Goal: Task Accomplishment & Management: Complete application form

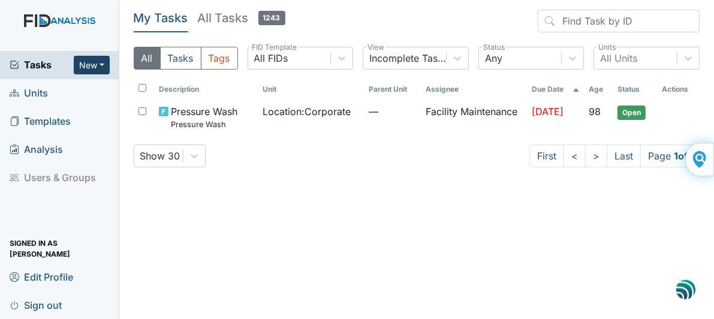
click at [99, 65] on button "New" at bounding box center [92, 65] width 36 height 19
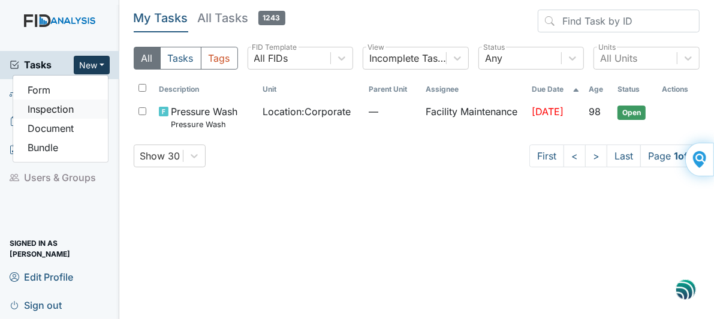
click at [67, 112] on link "Inspection" at bounding box center [60, 109] width 95 height 19
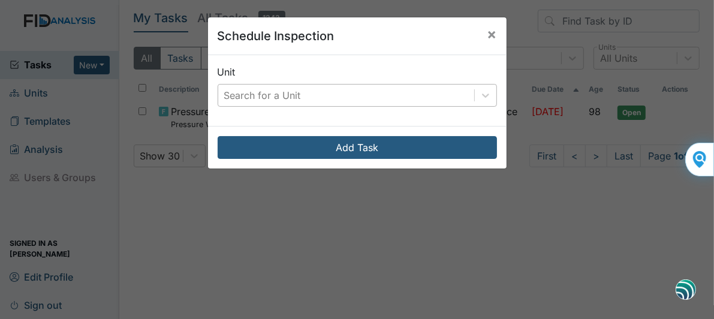
click at [326, 92] on div "Search for a Unit" at bounding box center [346, 96] width 256 height 22
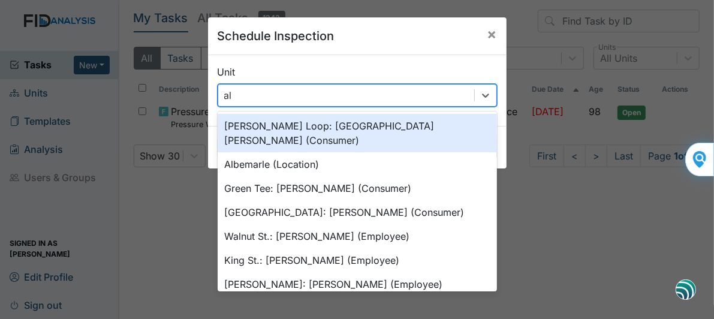
type input "alb"
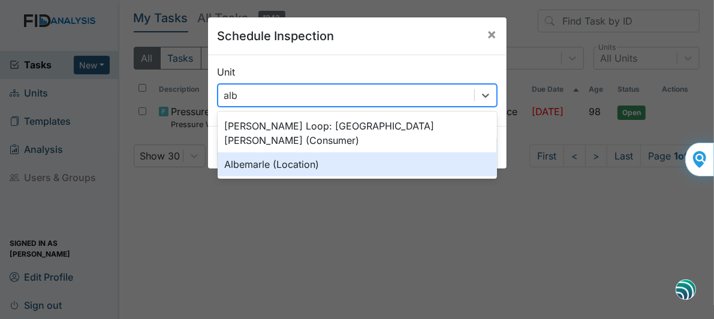
click at [293, 152] on div "Albemarle (Location)" at bounding box center [357, 164] width 279 height 24
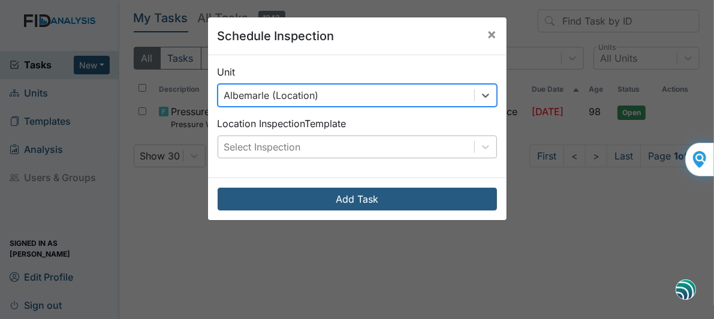
click at [284, 147] on div "Select Inspection" at bounding box center [262, 147] width 77 height 14
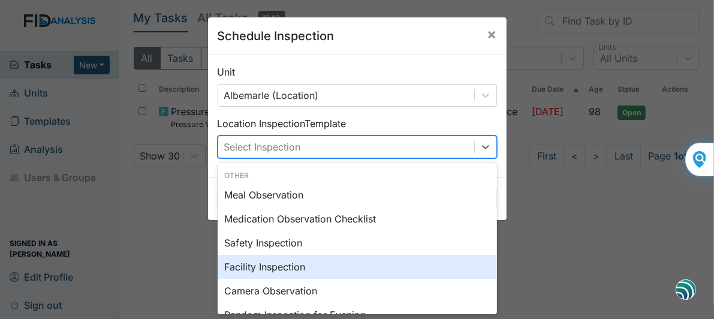
click at [250, 269] on div "Facility Inspection" at bounding box center [357, 267] width 279 height 24
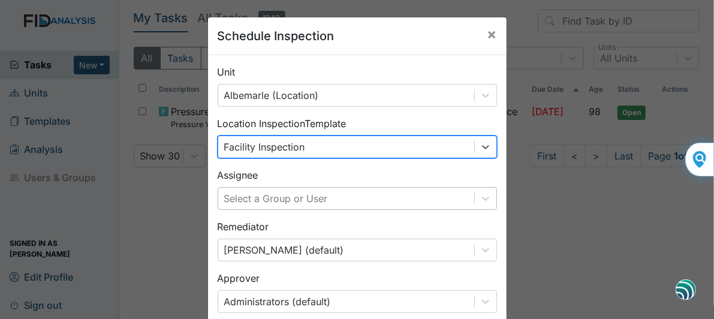
click at [331, 194] on div "Select a Group or User" at bounding box center [357, 198] width 279 height 23
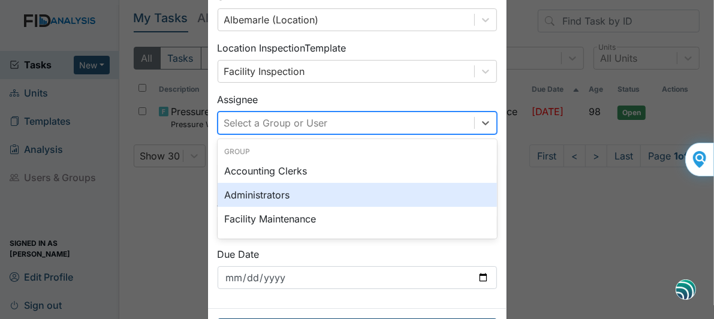
scroll to position [80, 0]
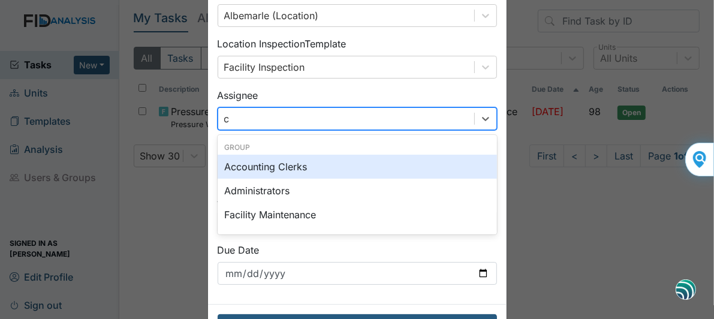
type input "cr"
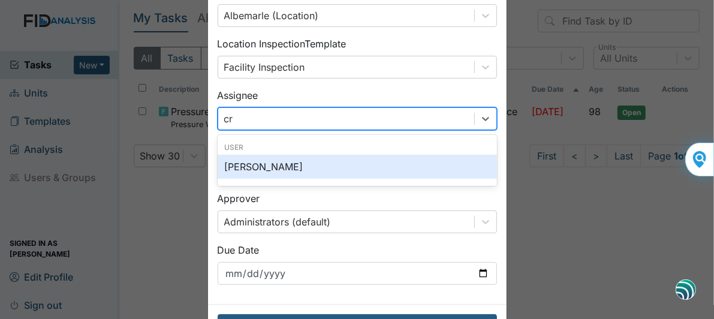
click at [296, 168] on div "[PERSON_NAME]" at bounding box center [357, 167] width 279 height 24
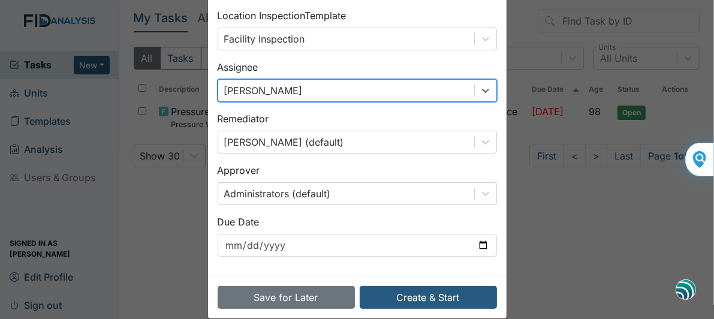
scroll to position [124, 0]
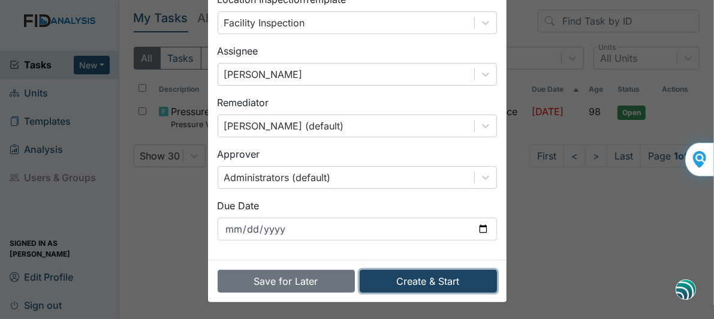
click at [408, 278] on button "Create & Start" at bounding box center [428, 281] width 137 height 23
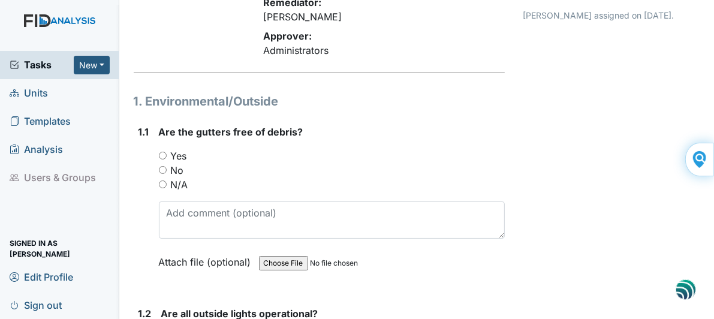
scroll to position [180, 0]
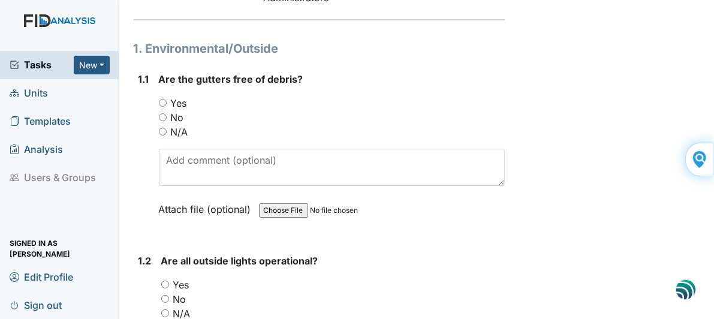
click at [160, 96] on div "Yes" at bounding box center [332, 103] width 347 height 14
click at [161, 99] on input "Yes" at bounding box center [163, 103] width 8 height 8
radio input "true"
click at [164, 281] on input "Yes" at bounding box center [165, 285] width 8 height 8
radio input "true"
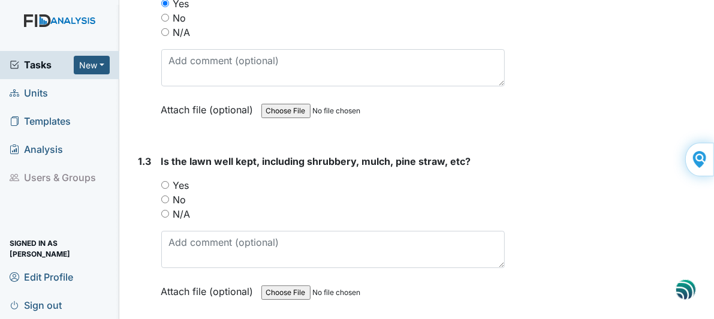
scroll to position [480, 0]
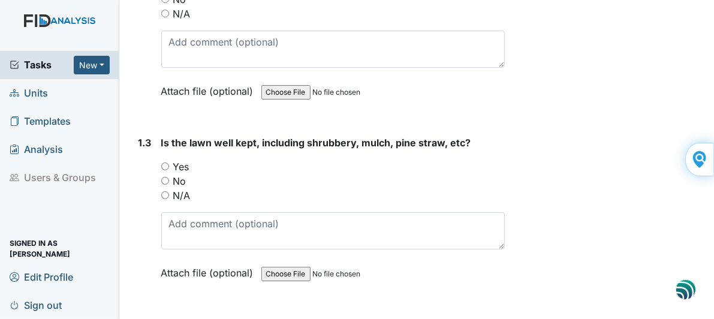
click at [162, 162] on input "Yes" at bounding box center [165, 166] width 8 height 8
radio input "true"
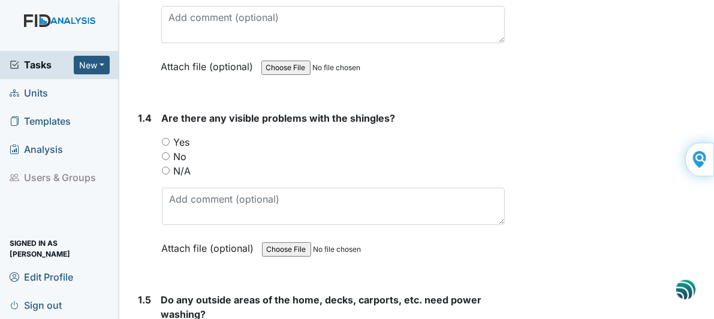
scroll to position [719, 0]
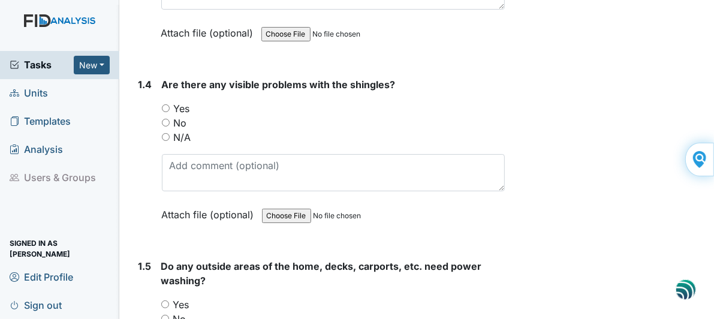
click at [167, 119] on input "No" at bounding box center [166, 123] width 8 height 8
radio input "true"
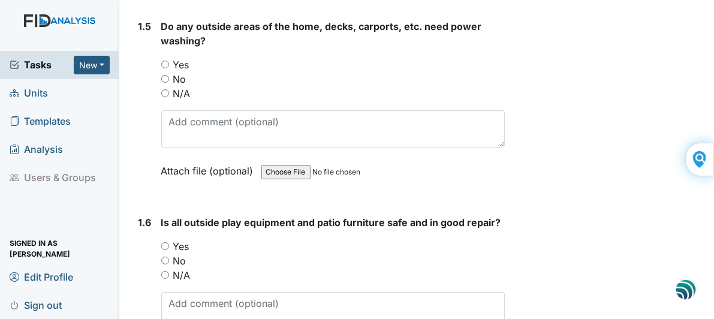
drag, startPoint x: 166, startPoint y: 213, endPoint x: 168, endPoint y: 204, distance: 8.6
click at [167, 215] on div "Is all outside play equipment and patio furniture safe and in good repair? You …" at bounding box center [333, 291] width 344 height 153
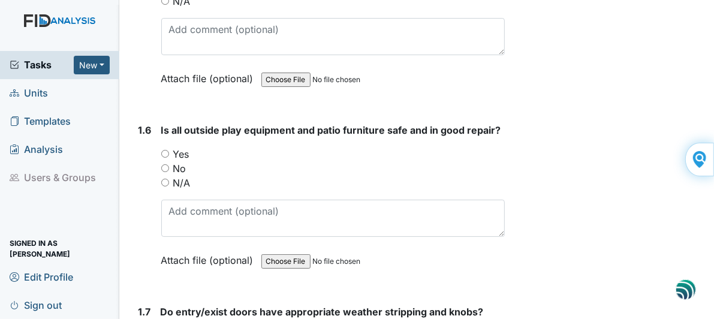
scroll to position [1079, 0]
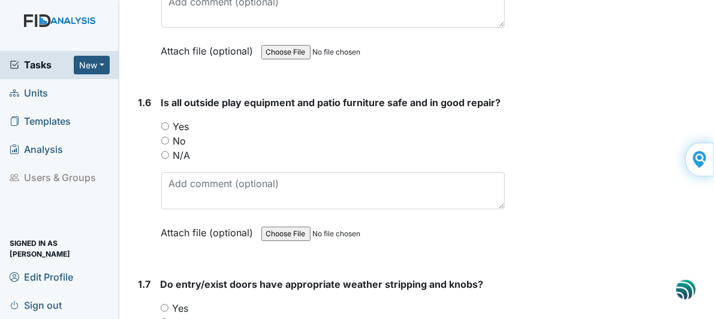
click at [167, 122] on input "Yes" at bounding box center [165, 126] width 8 height 8
radio input "true"
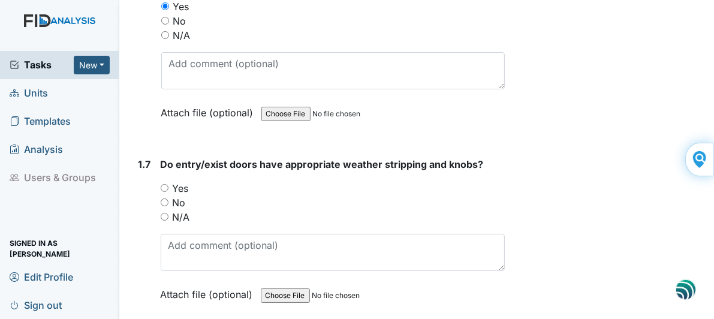
scroll to position [1259, 0]
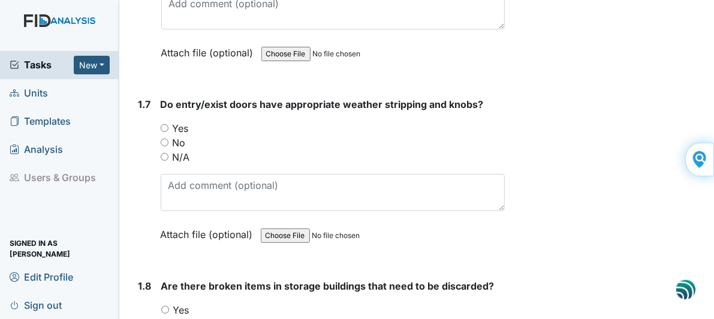
click at [168, 124] on input "Yes" at bounding box center [165, 128] width 8 height 8
radio input "true"
click at [164, 318] on input "No" at bounding box center [165, 324] width 8 height 8
radio input "true"
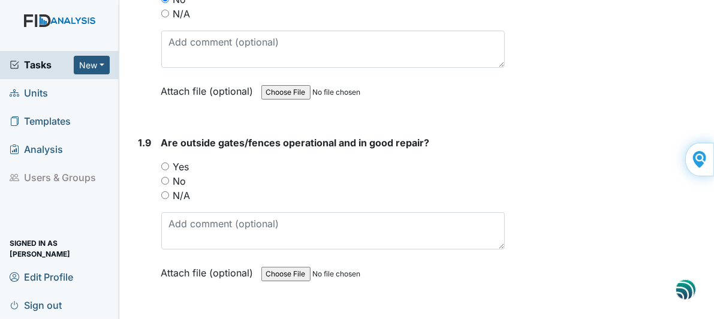
scroll to position [1619, 0]
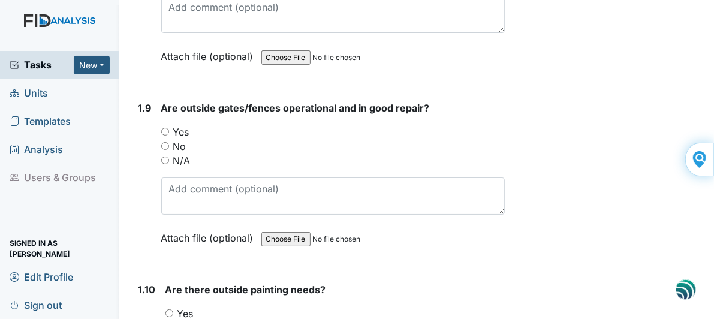
click at [165, 128] on input "Yes" at bounding box center [165, 132] width 8 height 8
radio input "true"
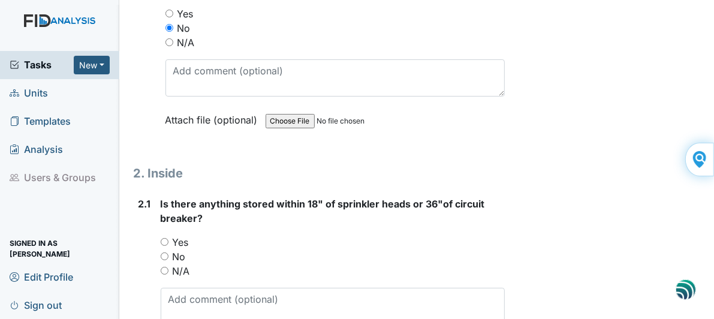
scroll to position [1979, 0]
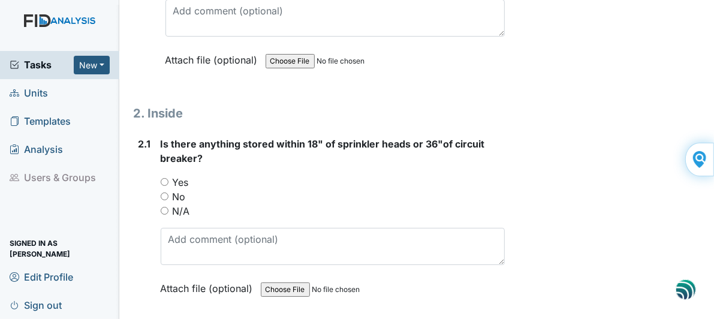
click at [165, 207] on input "N/A" at bounding box center [165, 211] width 8 height 8
radio input "true"
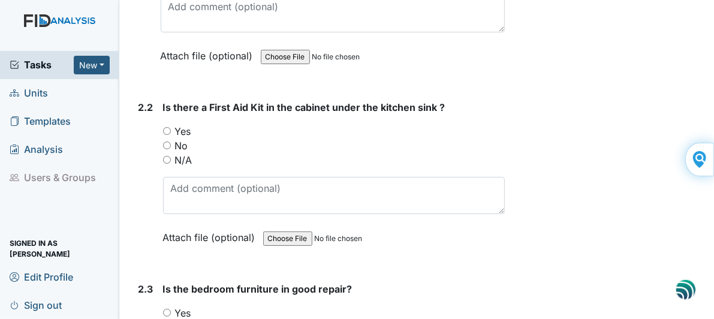
scroll to position [2218, 0]
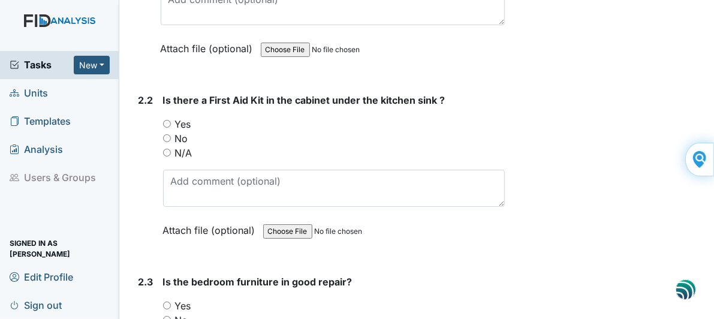
click at [167, 120] on input "Yes" at bounding box center [167, 124] width 8 height 8
radio input "true"
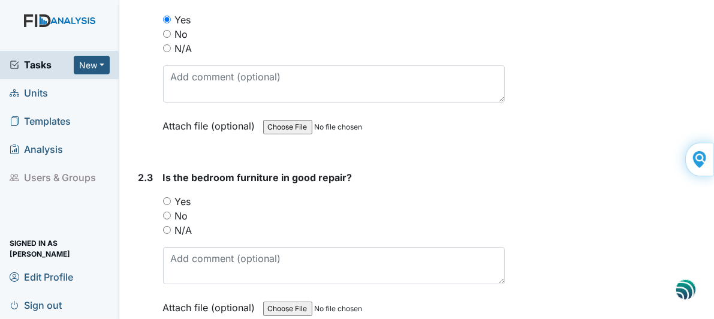
scroll to position [2338, 0]
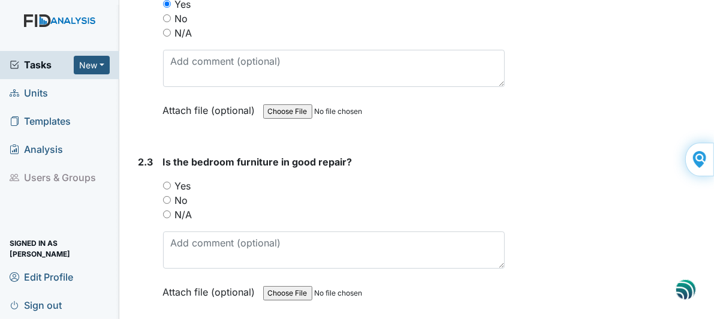
click at [168, 182] on input "Yes" at bounding box center [167, 186] width 8 height 8
radio input "true"
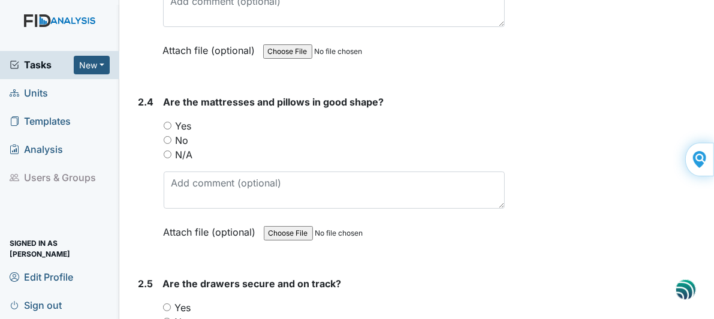
scroll to position [2638, 0]
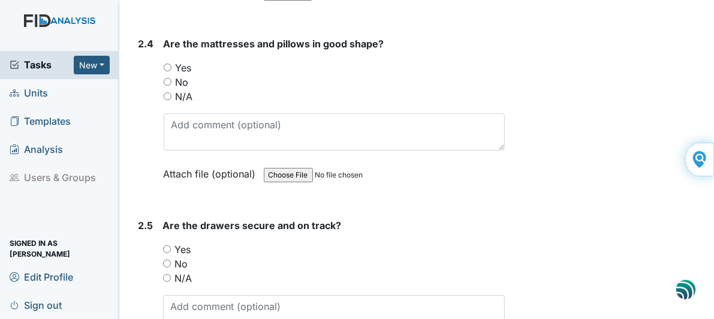
click at [166, 92] on input "N/A" at bounding box center [168, 96] width 8 height 8
radio input "true"
click at [165, 274] on input "N/A" at bounding box center [167, 278] width 8 height 8
radio input "true"
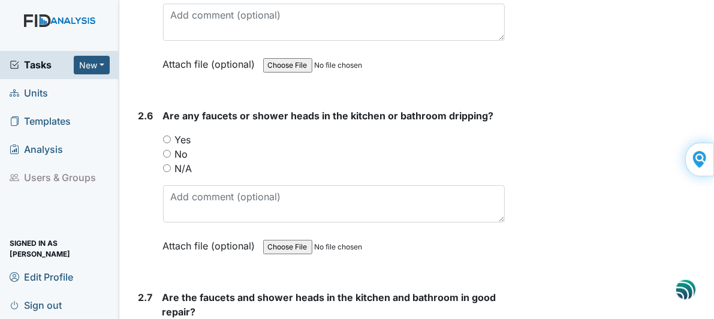
scroll to position [2938, 0]
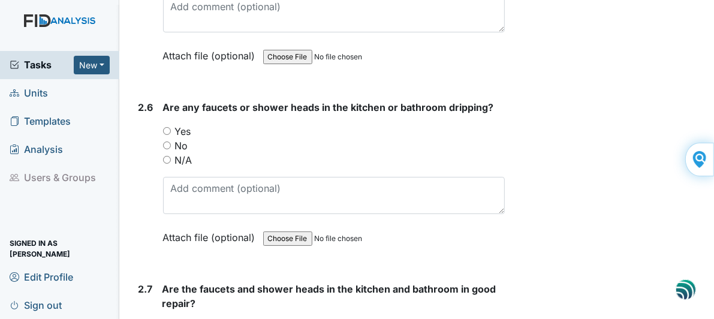
click at [168, 141] on input "No" at bounding box center [167, 145] width 8 height 8
radio input "true"
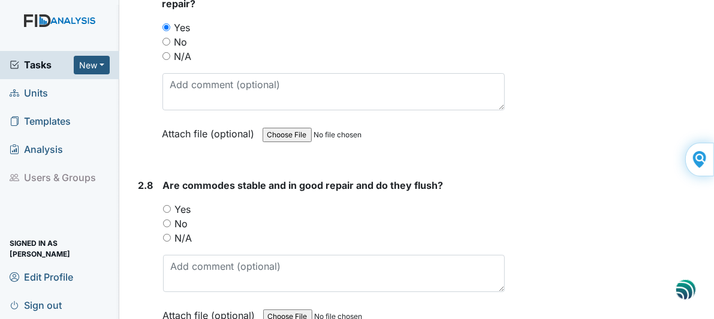
scroll to position [3298, 0]
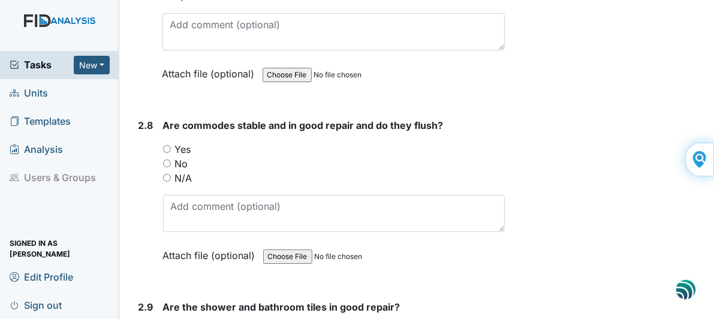
click at [167, 145] on input "Yes" at bounding box center [167, 149] width 8 height 8
radio input "true"
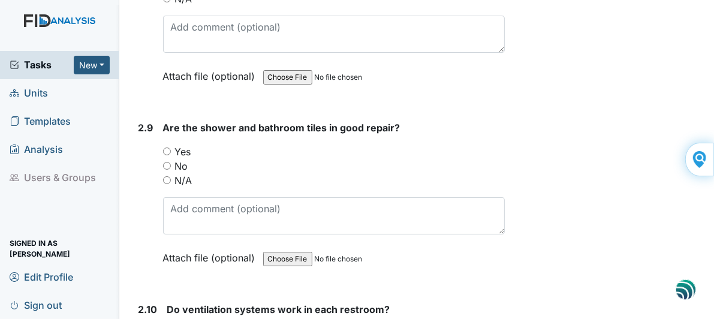
scroll to position [3477, 0]
click at [170, 147] on input "Yes" at bounding box center [167, 151] width 8 height 8
radio input "true"
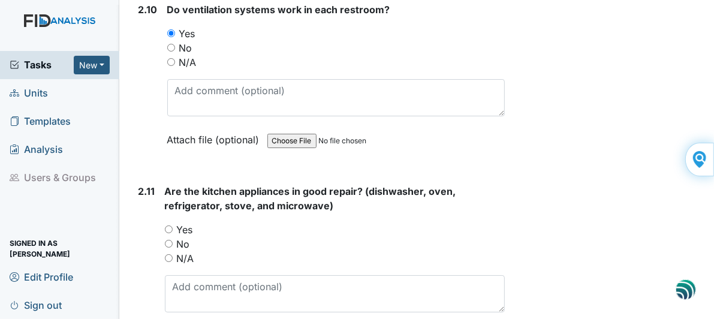
scroll to position [3777, 0]
click at [172, 225] on input "Yes" at bounding box center [169, 229] width 8 height 8
radio input "true"
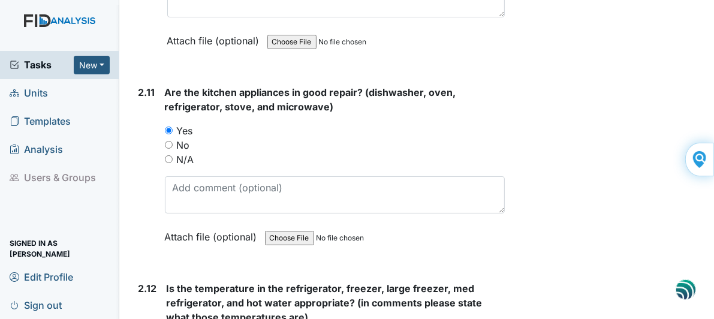
scroll to position [3837, 0]
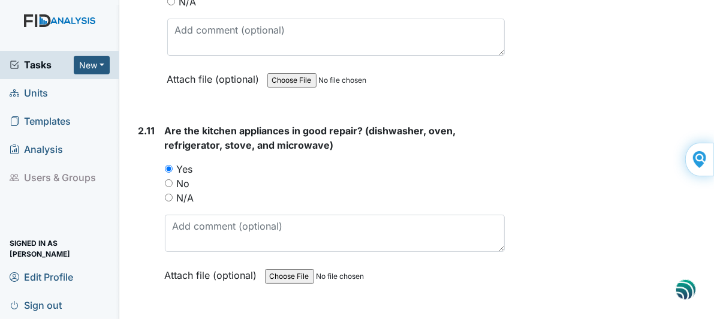
click at [170, 179] on input "No" at bounding box center [169, 183] width 8 height 8
radio input "true"
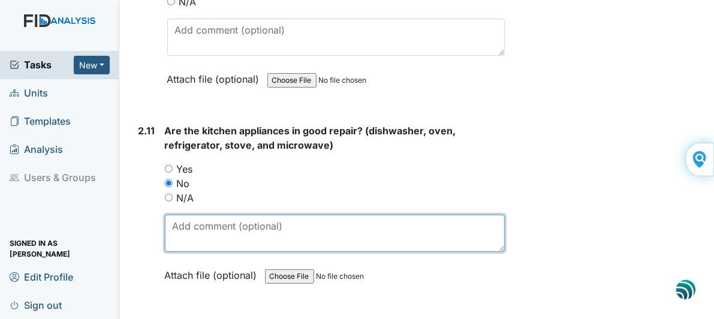
click at [199, 215] on textarea at bounding box center [335, 233] width 341 height 37
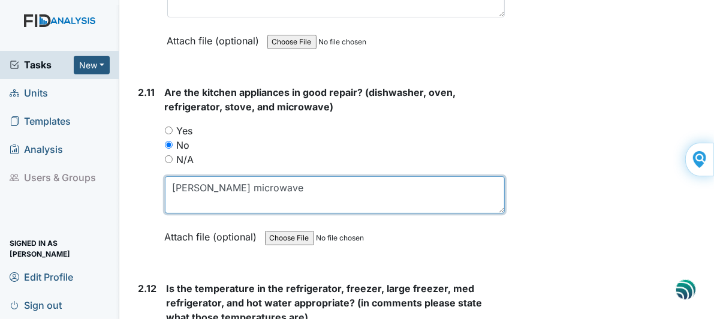
scroll to position [3957, 0]
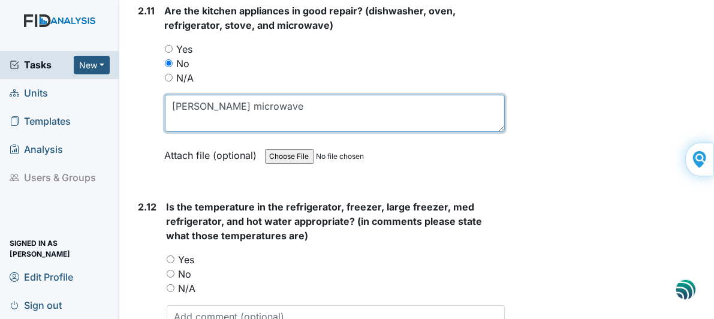
type textarea "rusty microwave"
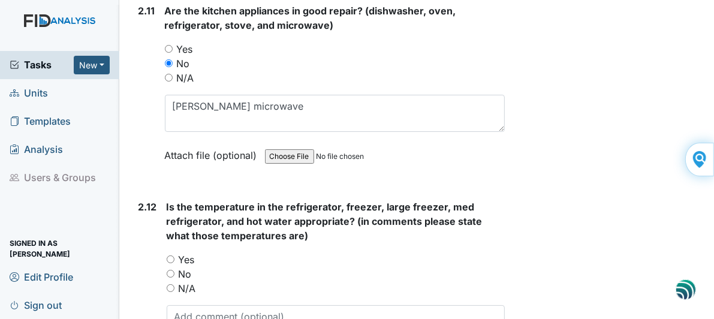
click at [169, 255] on input "Yes" at bounding box center [171, 259] width 8 height 8
radio input "true"
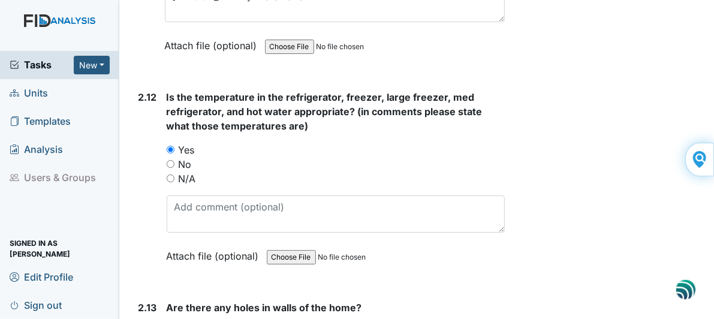
scroll to position [4077, 0]
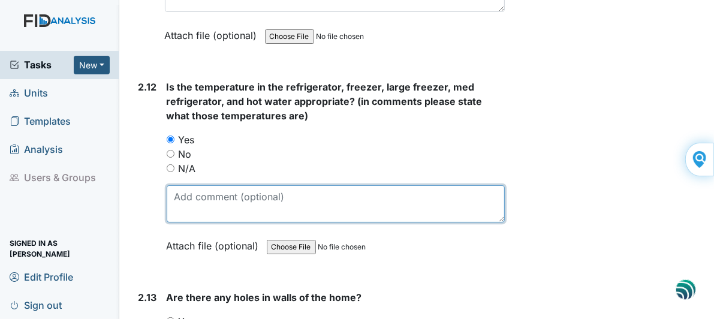
click at [212, 185] on textarea at bounding box center [336, 203] width 339 height 37
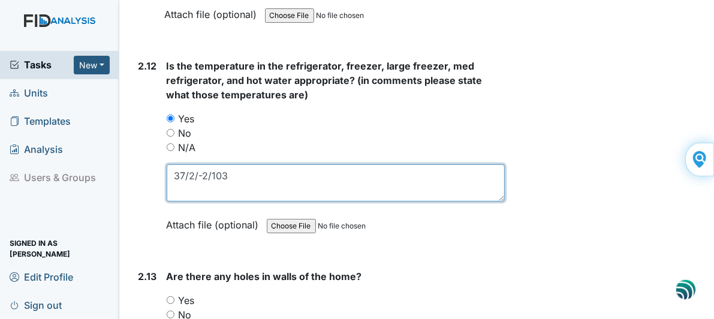
scroll to position [4137, 0]
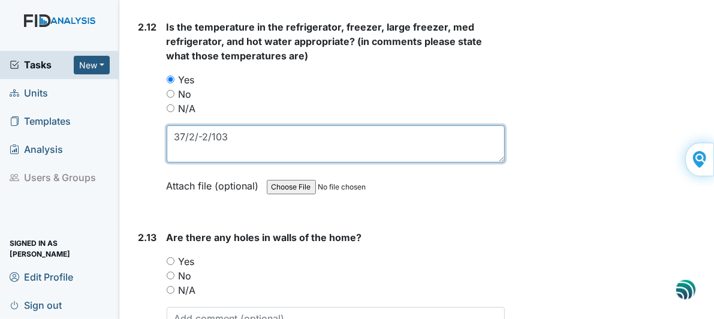
type textarea "37/2/-2/103"
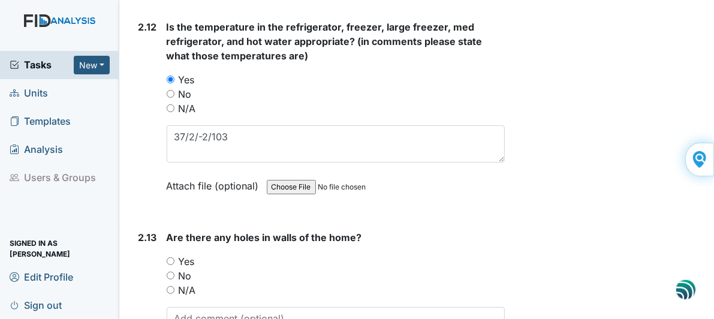
click at [168, 257] on input "Yes" at bounding box center [171, 261] width 8 height 8
radio input "true"
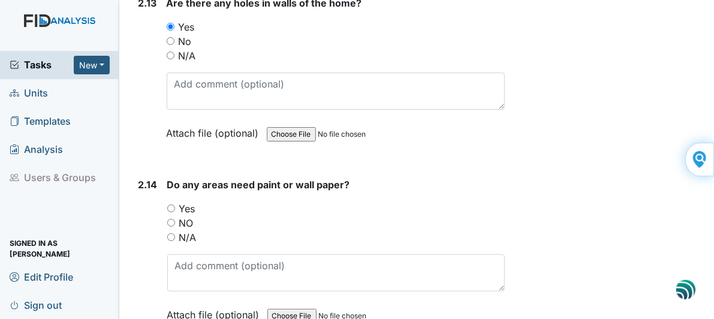
scroll to position [4377, 0]
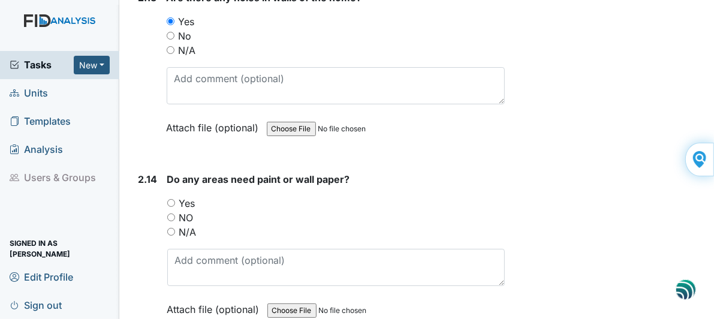
click at [168, 213] on input "NO" at bounding box center [171, 217] width 8 height 8
radio input "true"
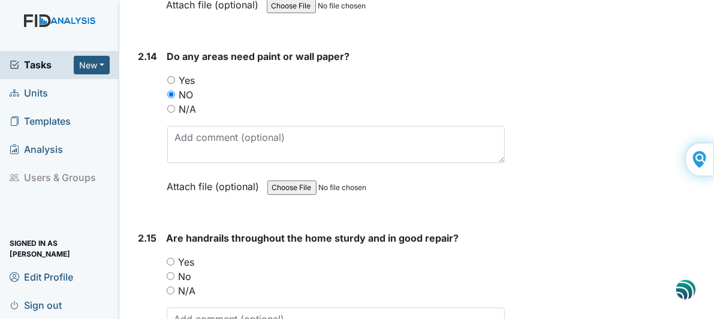
scroll to position [4557, 0]
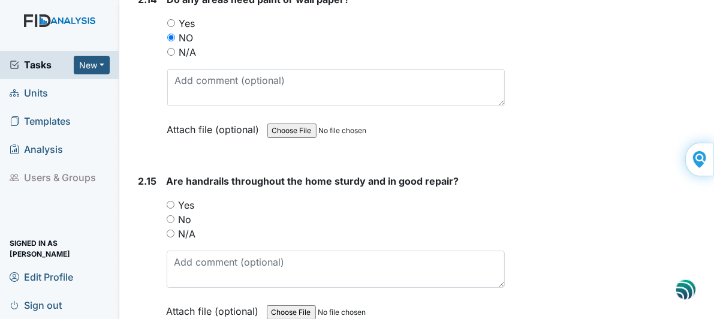
click at [169, 230] on input "N/A" at bounding box center [171, 234] width 8 height 8
radio input "true"
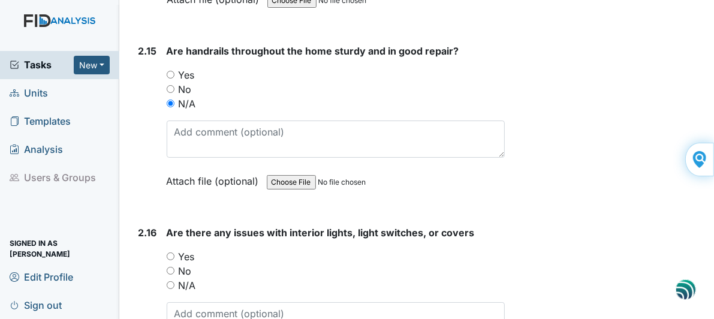
scroll to position [4797, 0]
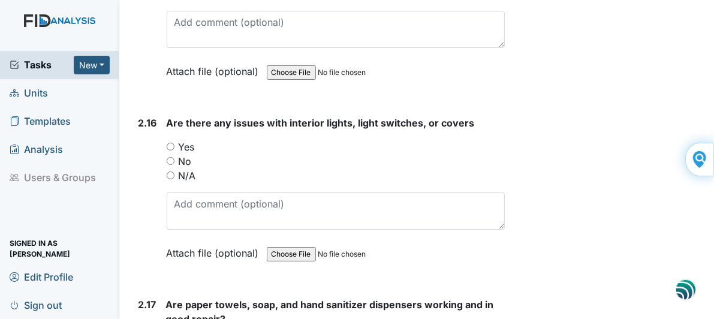
click at [171, 143] on input "Yes" at bounding box center [171, 147] width 8 height 8
radio input "true"
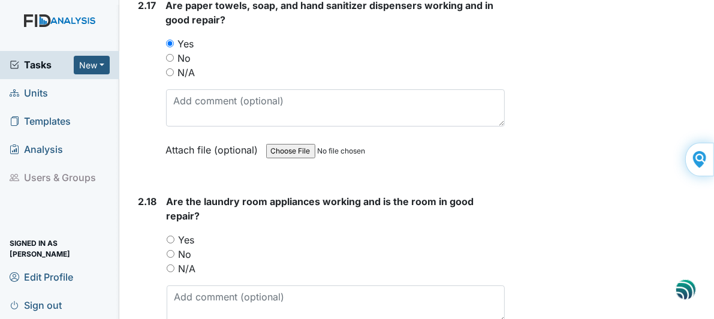
scroll to position [5096, 0]
click at [168, 235] on input "Yes" at bounding box center [171, 239] width 8 height 8
radio input "true"
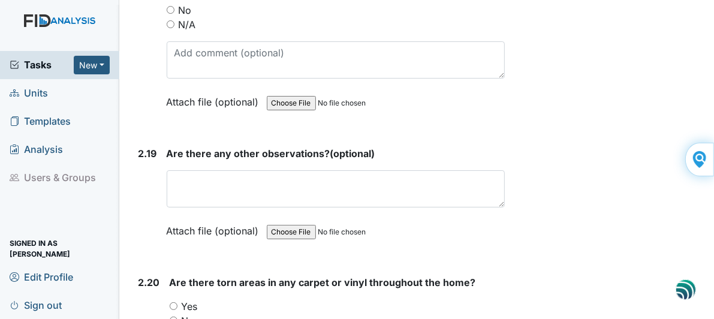
scroll to position [5336, 0]
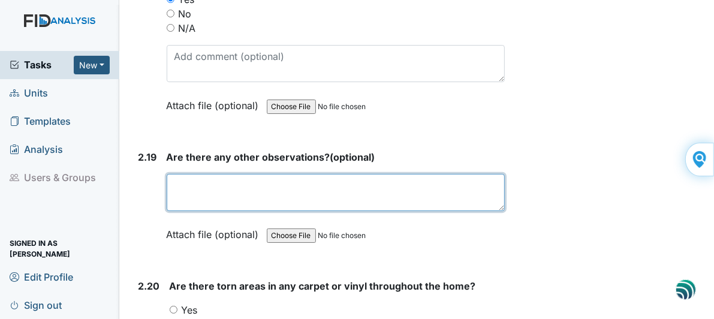
click at [202, 174] on textarea at bounding box center [336, 192] width 339 height 37
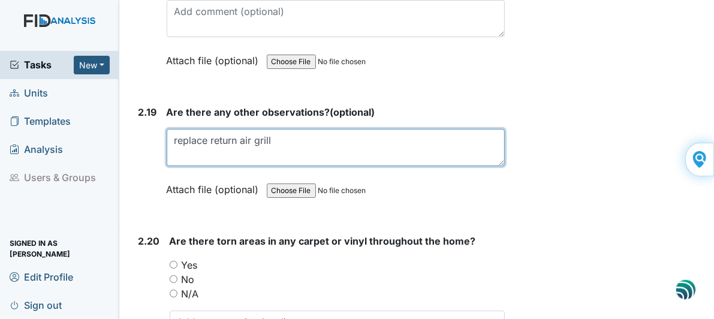
scroll to position [5456, 0]
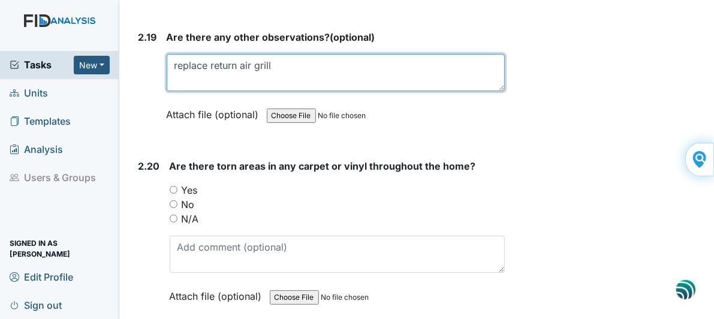
type textarea "replace return air grill"
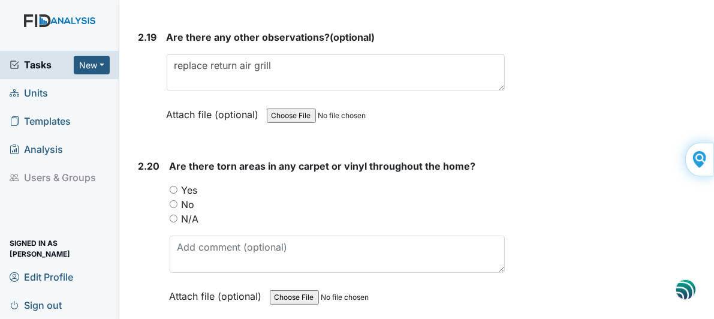
click at [173, 200] on input "No" at bounding box center [174, 204] width 8 height 8
radio input "true"
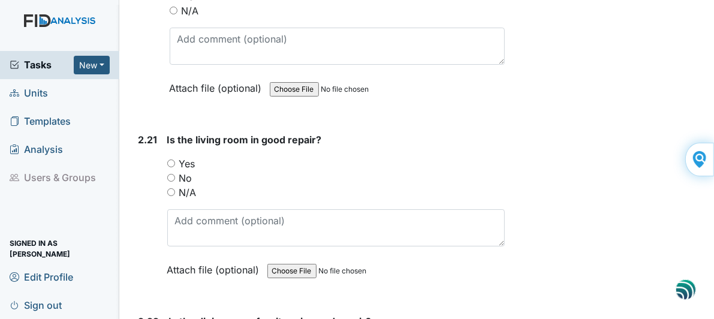
scroll to position [5696, 0]
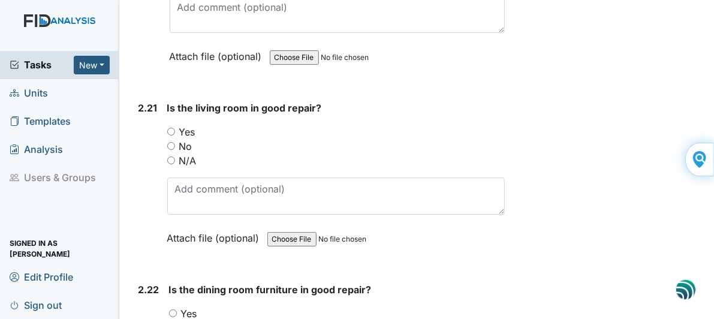
click at [171, 128] on input "Yes" at bounding box center [171, 132] width 8 height 8
radio input "true"
click at [173, 309] on input "Yes" at bounding box center [173, 313] width 8 height 8
radio input "true"
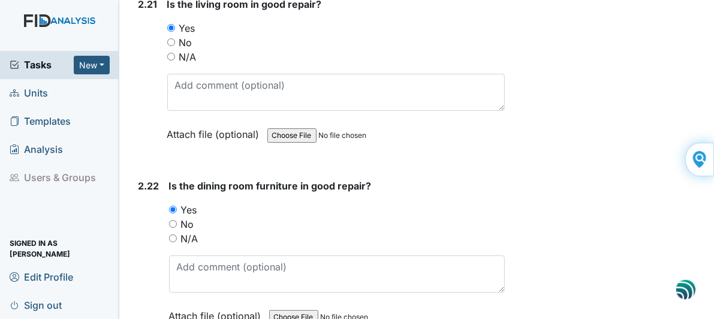
scroll to position [5876, 0]
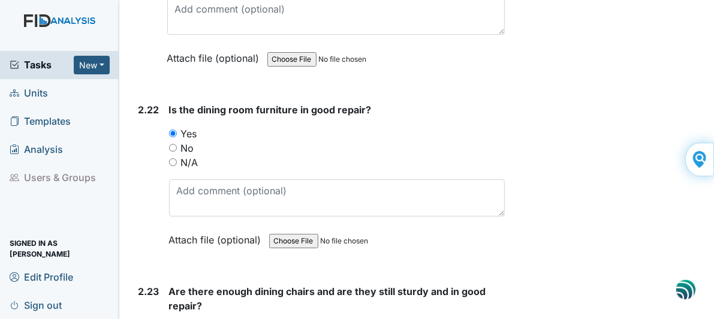
radio input "true"
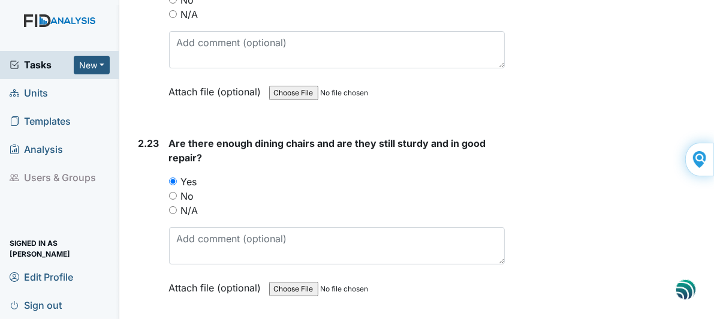
scroll to position [6116, 0]
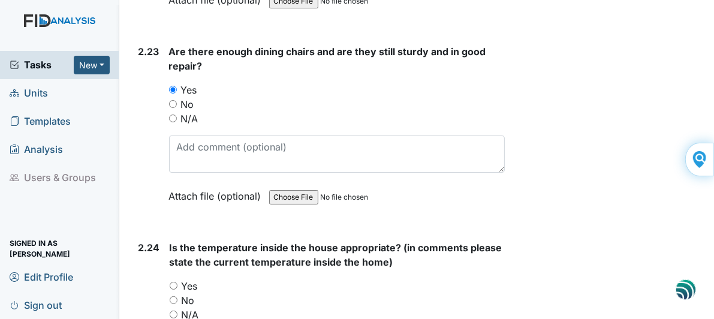
click at [173, 282] on input "Yes" at bounding box center [174, 286] width 8 height 8
radio input "true"
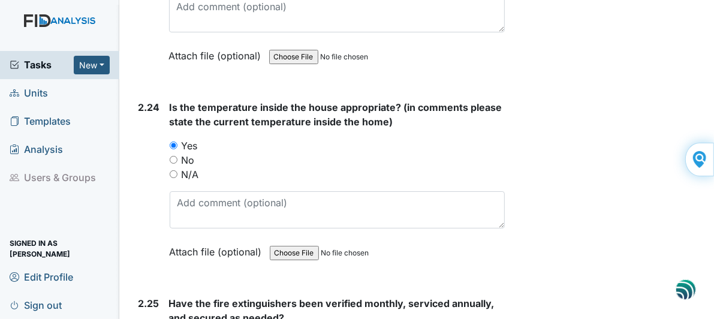
scroll to position [6295, 0]
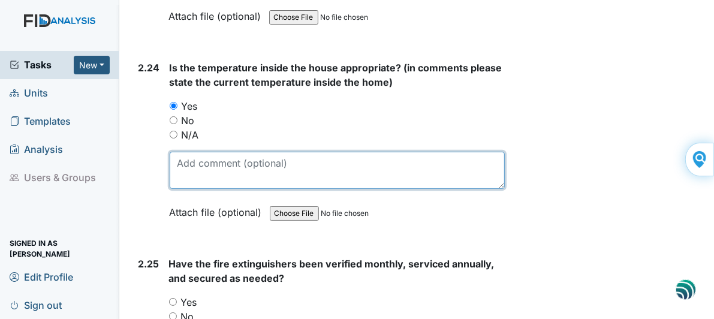
click at [216, 152] on textarea at bounding box center [338, 170] width 336 height 37
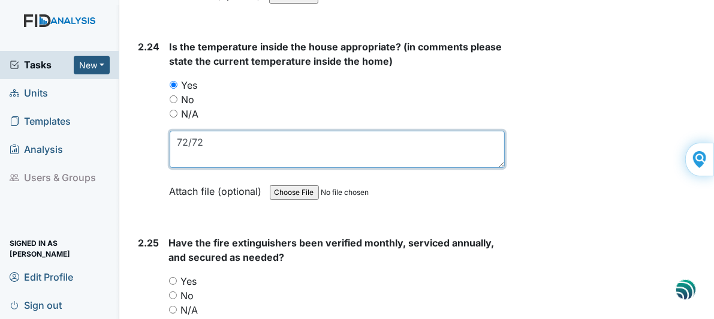
scroll to position [6355, 0]
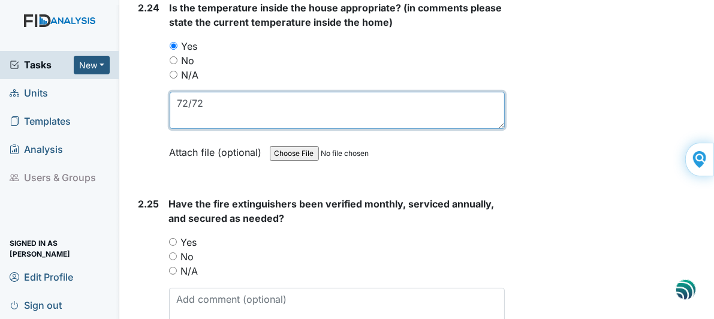
type textarea "72/72"
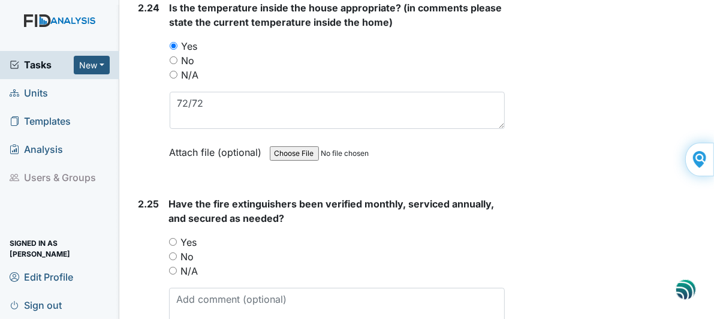
click at [170, 238] on input "Yes" at bounding box center [173, 242] width 8 height 8
radio input "true"
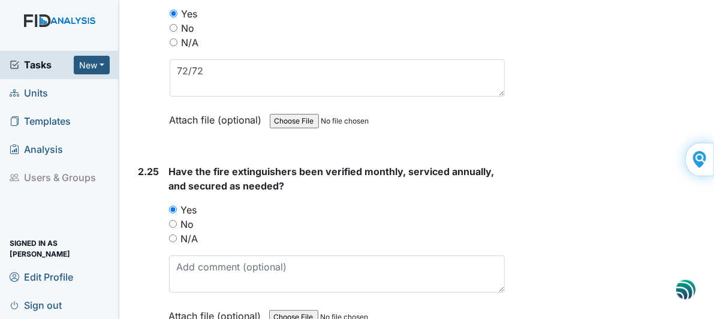
scroll to position [6406, 0]
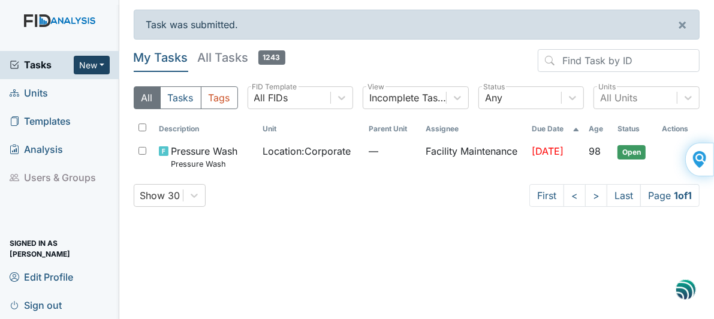
click at [92, 67] on button "New" at bounding box center [92, 65] width 36 height 19
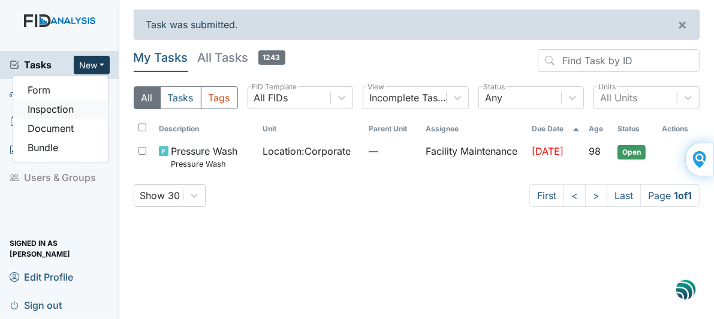
click at [68, 110] on link "Inspection" at bounding box center [60, 109] width 95 height 19
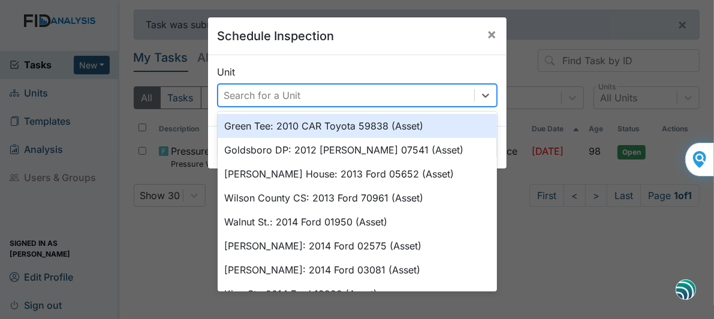
click at [324, 96] on div "Search for a Unit" at bounding box center [346, 96] width 256 height 22
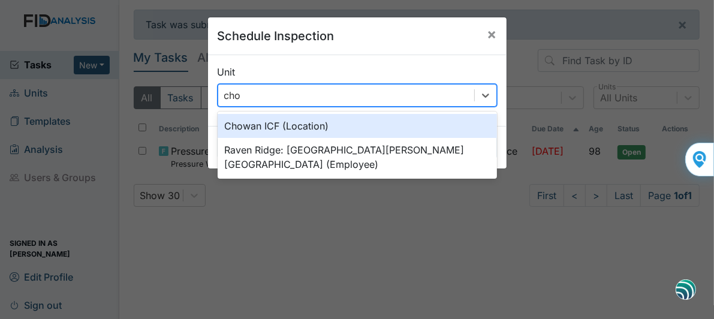
type input "chow"
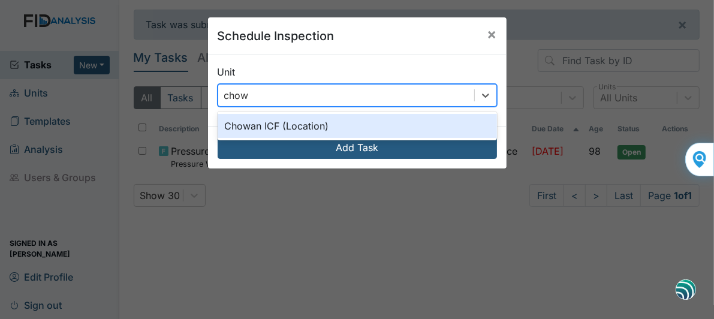
click at [293, 130] on div "Chowan ICF (Location)" at bounding box center [357, 126] width 279 height 24
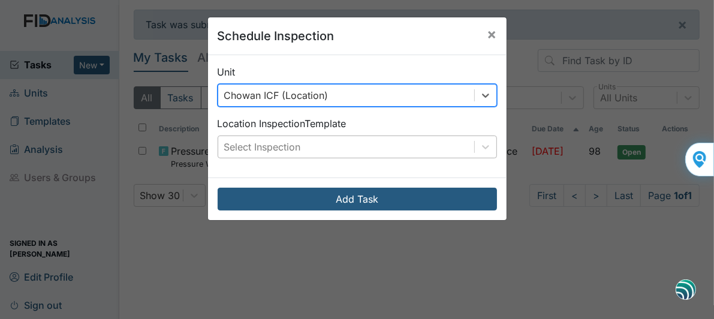
click at [276, 145] on div "Select Inspection" at bounding box center [262, 147] width 77 height 14
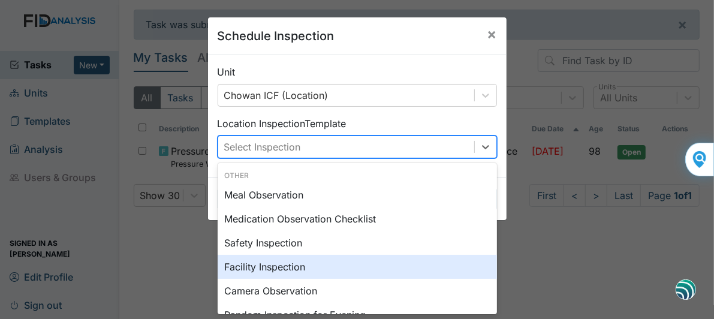
click at [239, 265] on div "Facility Inspection" at bounding box center [357, 267] width 279 height 24
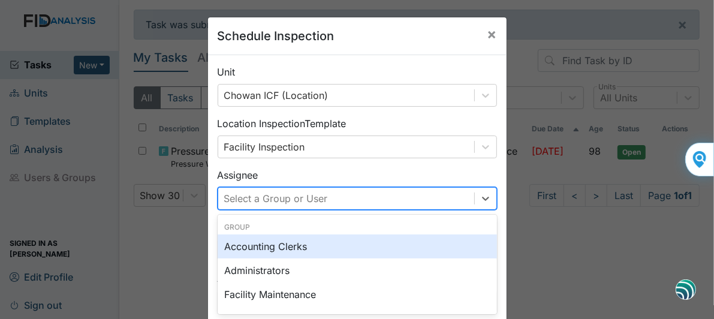
scroll to position [80, 0]
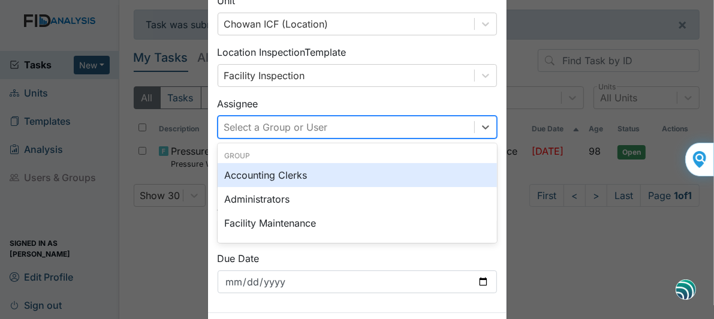
click at [260, 139] on div "option Accounting Clerks focused, 0 of 2. 123 results available. Use Up and Dow…" at bounding box center [357, 127] width 279 height 23
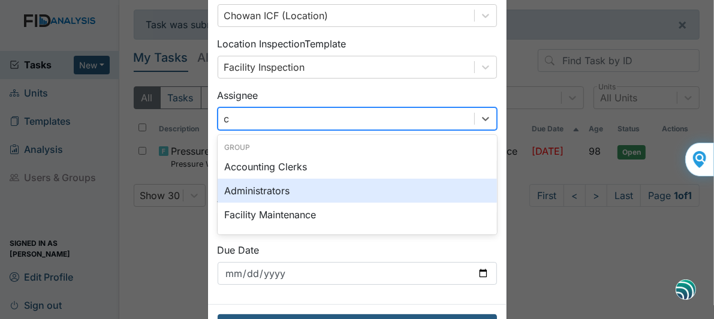
type input "cr"
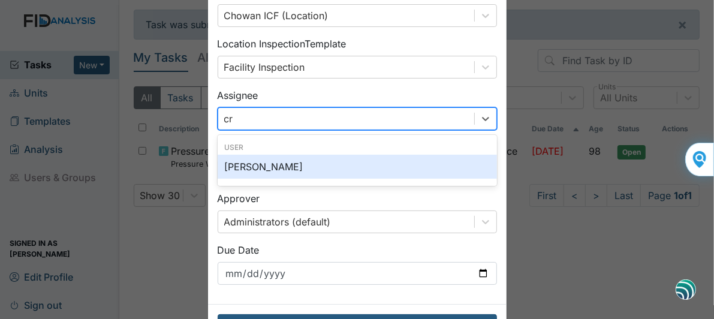
click at [255, 167] on div "[PERSON_NAME]" at bounding box center [357, 167] width 279 height 24
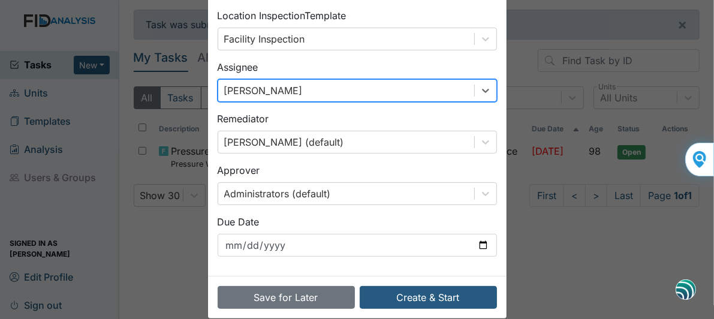
scroll to position [124, 0]
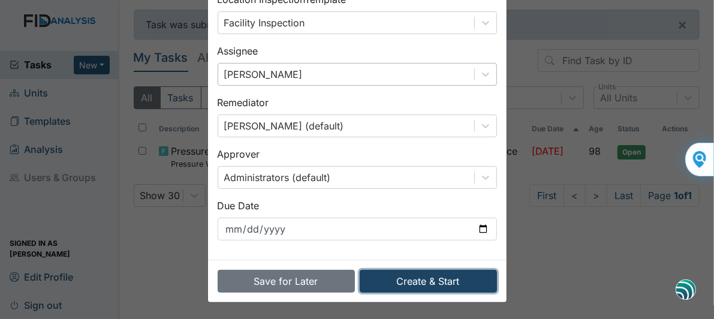
click at [414, 278] on button "Create & Start" at bounding box center [428, 281] width 137 height 23
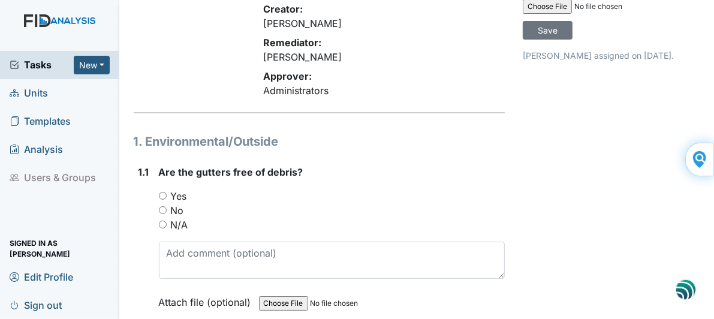
scroll to position [120, 0]
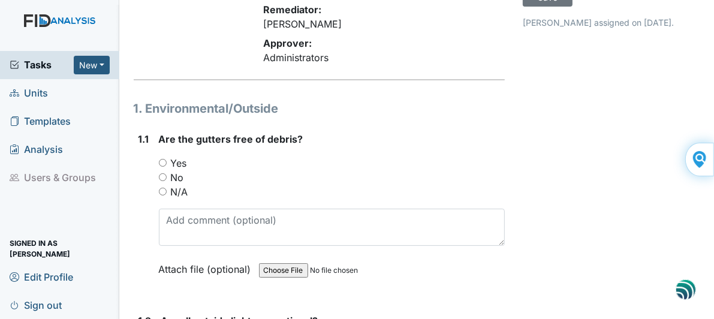
click at [162, 159] on input "Yes" at bounding box center [163, 163] width 8 height 8
radio input "true"
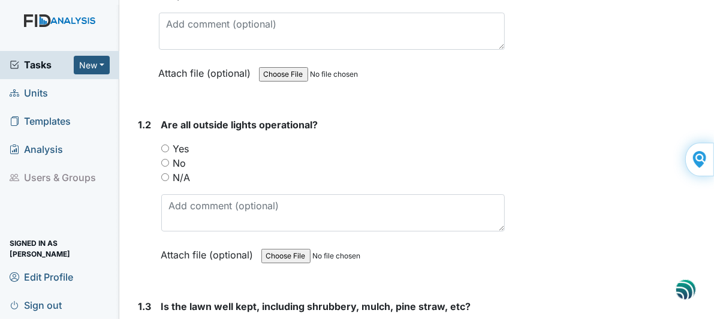
scroll to position [360, 0]
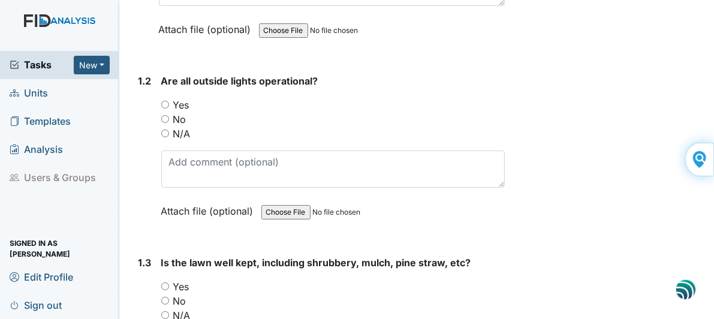
click at [165, 101] on input "Yes" at bounding box center [165, 105] width 8 height 8
radio input "true"
click at [164, 282] on input "Yes" at bounding box center [165, 286] width 8 height 8
radio input "true"
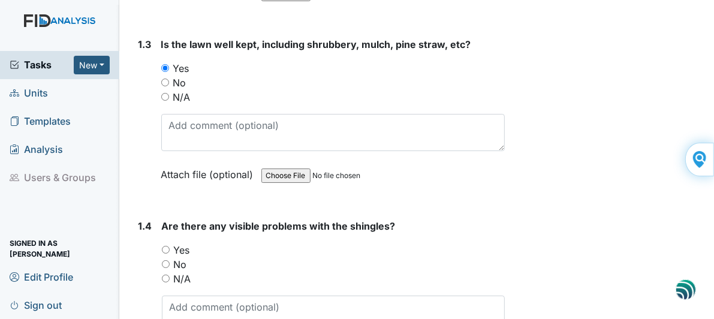
scroll to position [600, 0]
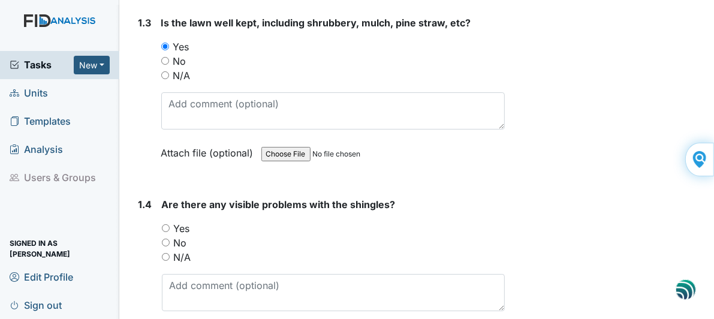
click at [163, 239] on input "No" at bounding box center [166, 243] width 8 height 8
radio input "true"
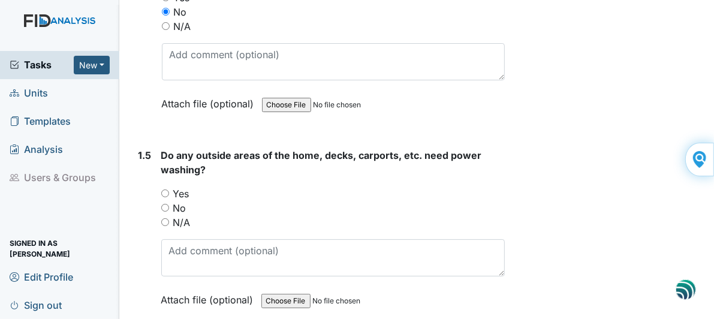
scroll to position [839, 0]
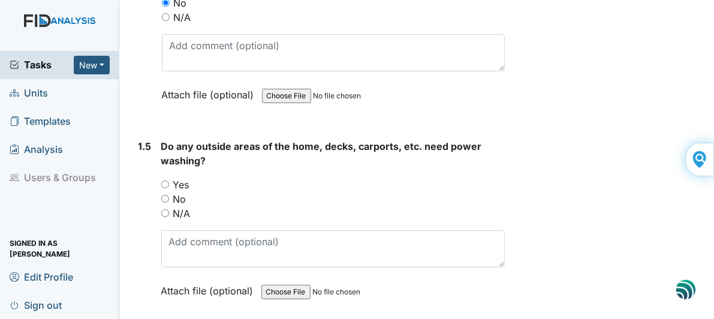
click at [166, 195] on input "No" at bounding box center [165, 199] width 8 height 8
radio input "true"
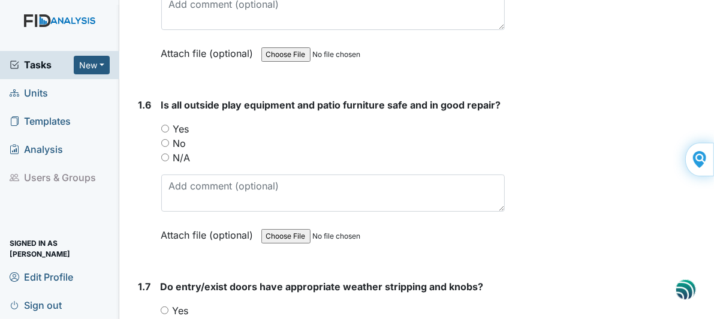
scroll to position [1079, 0]
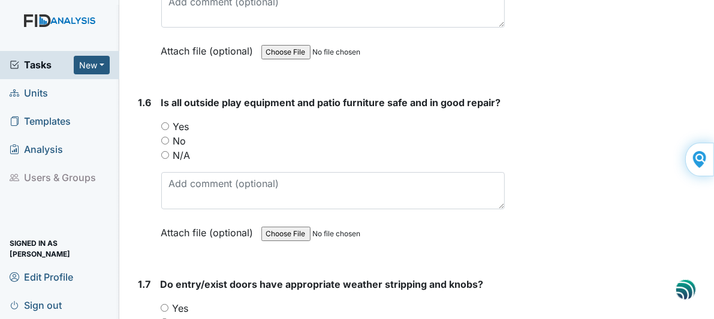
click at [165, 122] on input "Yes" at bounding box center [165, 126] width 8 height 8
radio input "true"
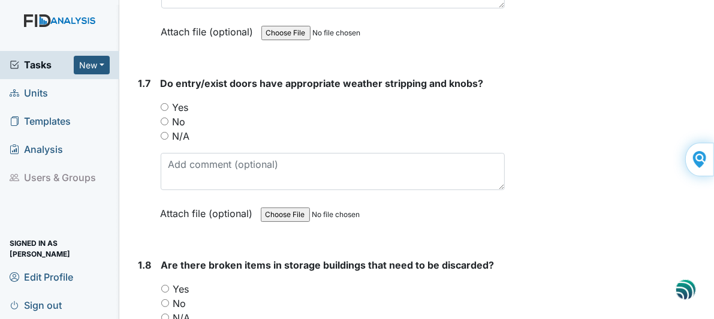
scroll to position [1319, 0]
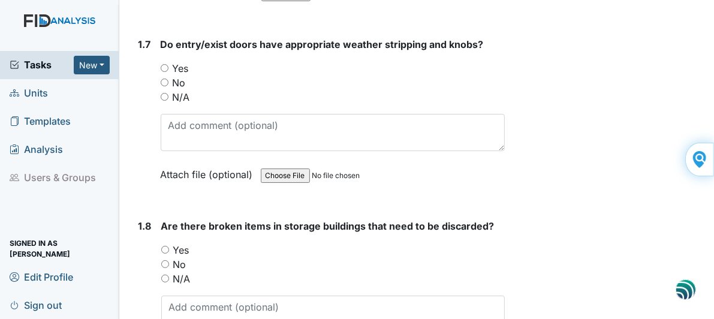
click at [162, 64] on input "Yes" at bounding box center [165, 68] width 8 height 8
radio input "true"
click at [164, 260] on input "No" at bounding box center [165, 264] width 8 height 8
radio input "true"
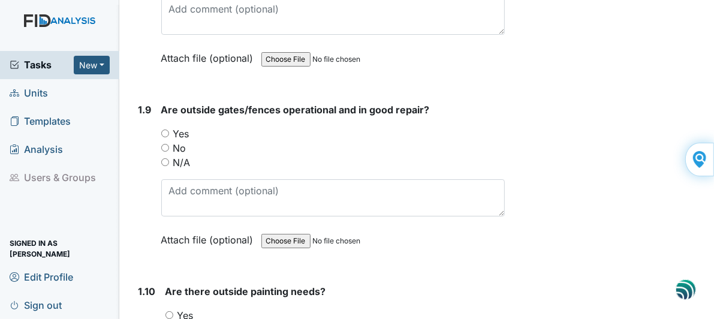
scroll to position [1619, 0]
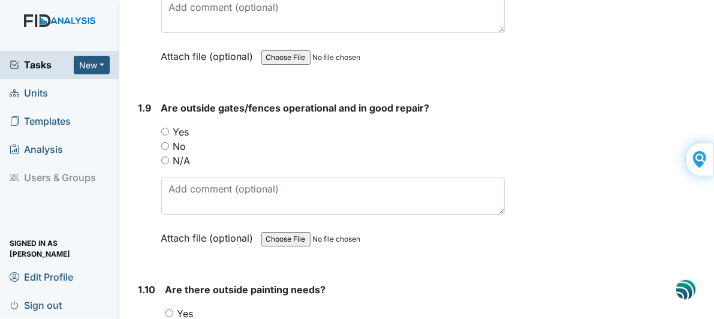
click at [162, 128] on input "Yes" at bounding box center [165, 132] width 8 height 8
radio input "true"
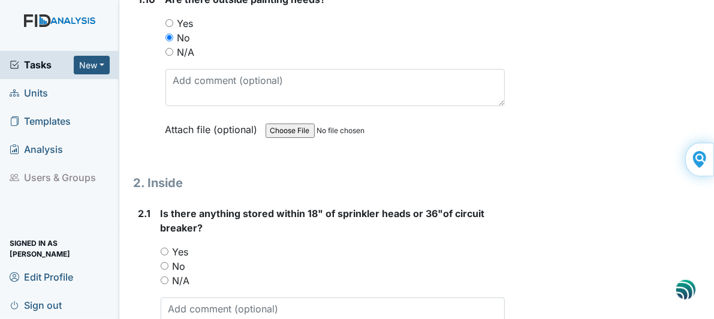
scroll to position [1919, 0]
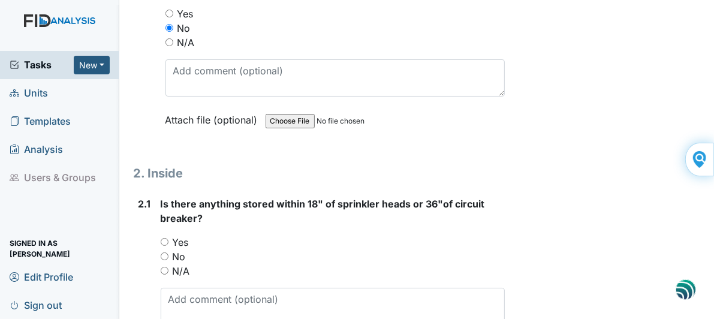
click at [167, 267] on input "N/A" at bounding box center [165, 271] width 8 height 8
radio input "true"
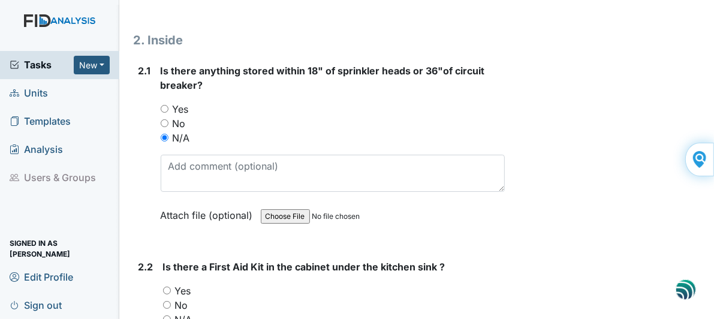
scroll to position [2158, 0]
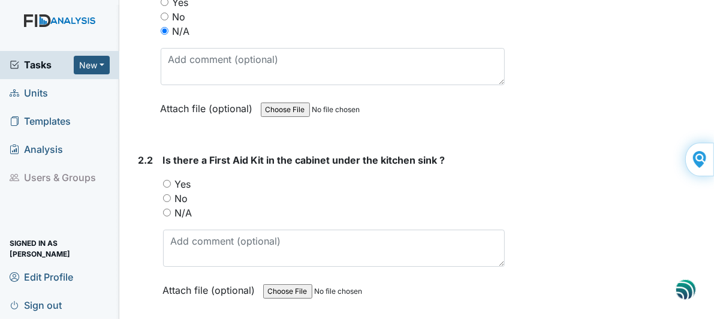
click at [168, 180] on input "Yes" at bounding box center [167, 184] width 8 height 8
radio input "true"
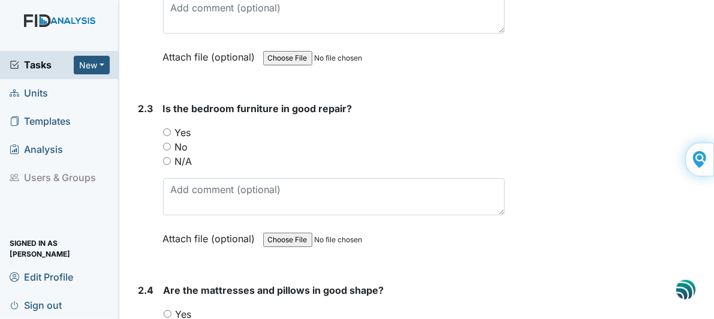
scroll to position [2398, 0]
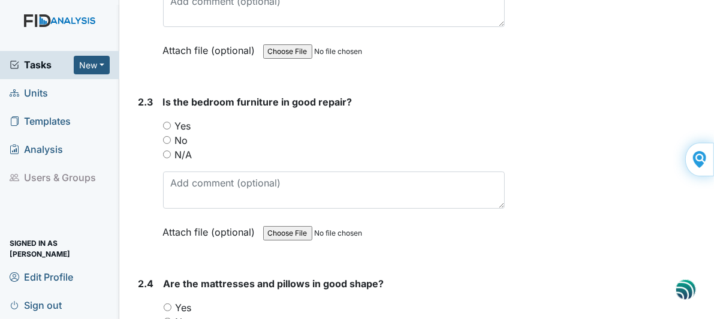
click at [165, 122] on input "Yes" at bounding box center [167, 126] width 8 height 8
radio input "true"
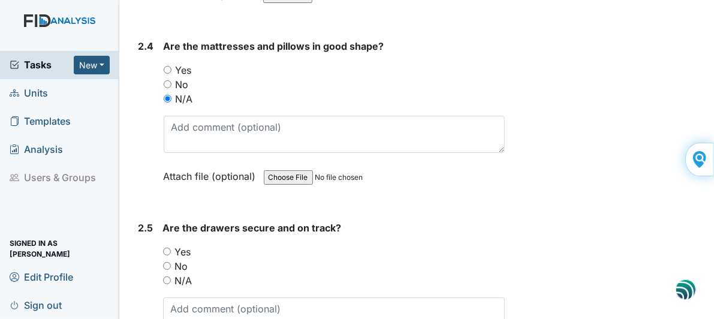
scroll to position [2638, 0]
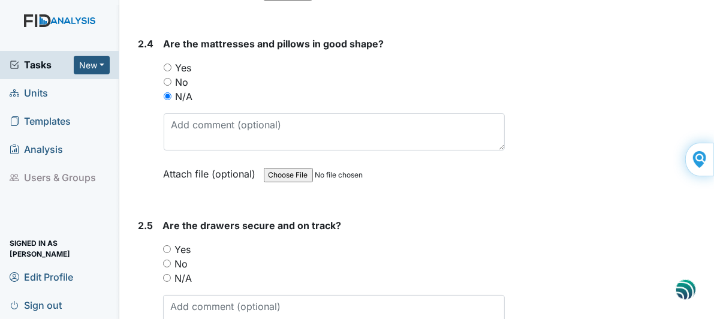
click at [167, 274] on input "N/A" at bounding box center [167, 278] width 8 height 8
radio input "true"
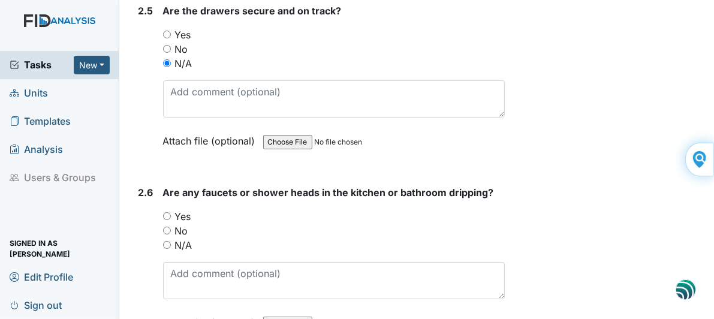
scroll to position [2878, 0]
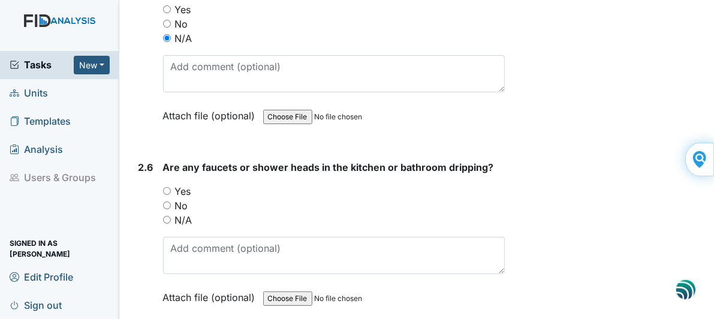
click at [168, 201] on input "No" at bounding box center [167, 205] width 8 height 8
radio input "true"
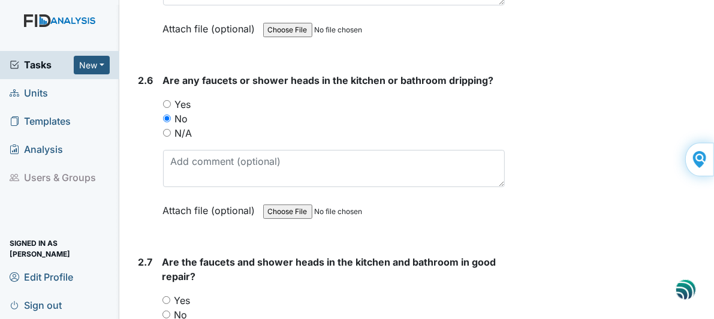
scroll to position [2998, 0]
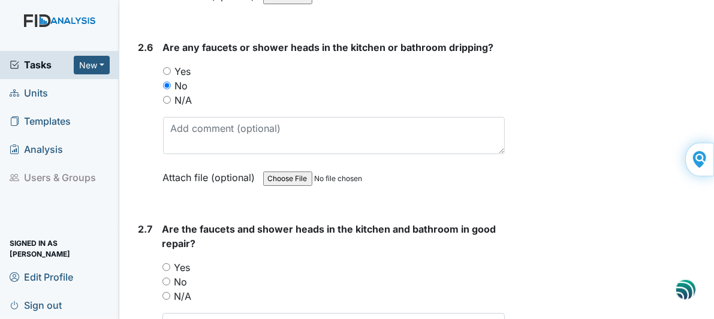
click at [167, 263] on input "Yes" at bounding box center [166, 267] width 8 height 8
radio input "true"
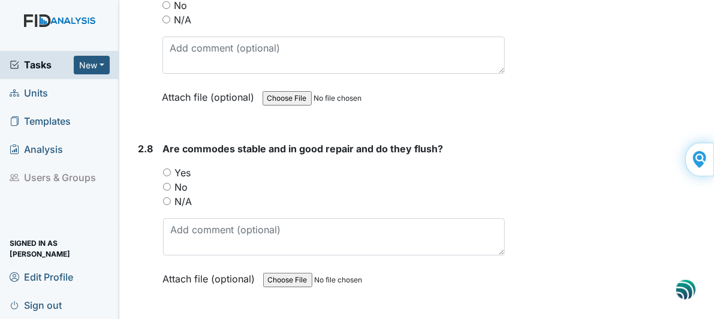
scroll to position [3298, 0]
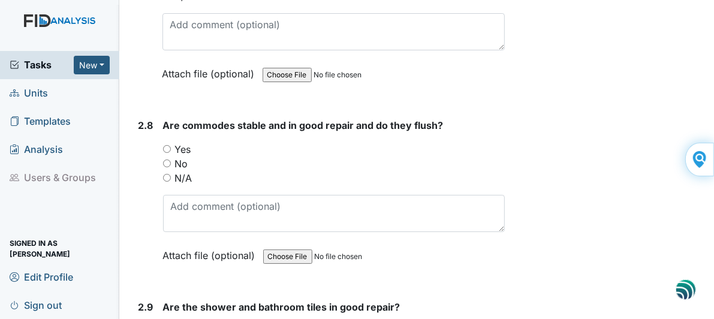
click at [165, 145] on input "Yes" at bounding box center [167, 149] width 8 height 8
radio input "true"
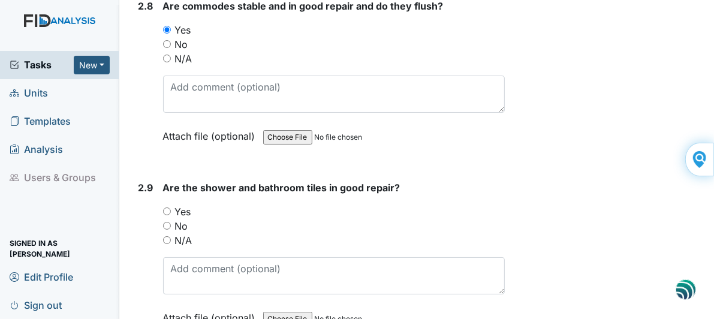
scroll to position [3418, 0]
click at [167, 207] on input "Yes" at bounding box center [167, 211] width 8 height 8
radio input "true"
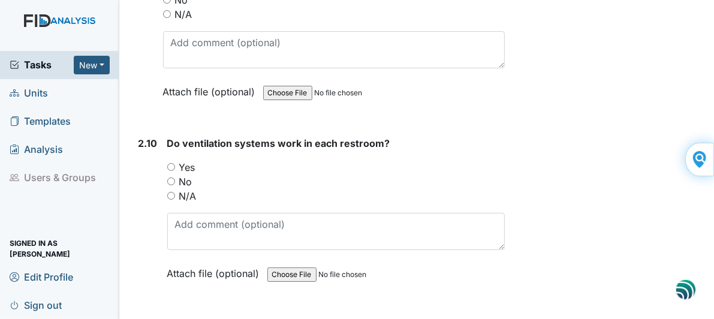
scroll to position [3657, 0]
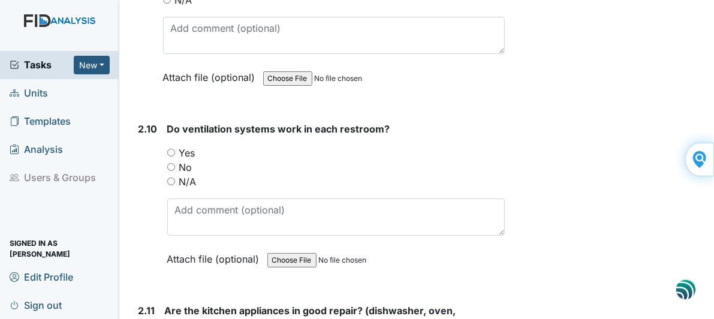
click at [167, 149] on input "Yes" at bounding box center [171, 153] width 8 height 8
radio input "true"
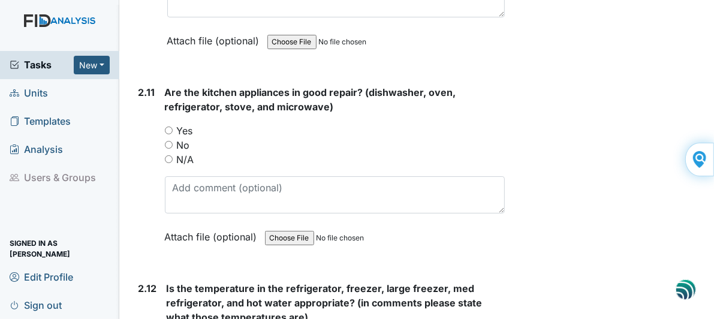
scroll to position [3897, 0]
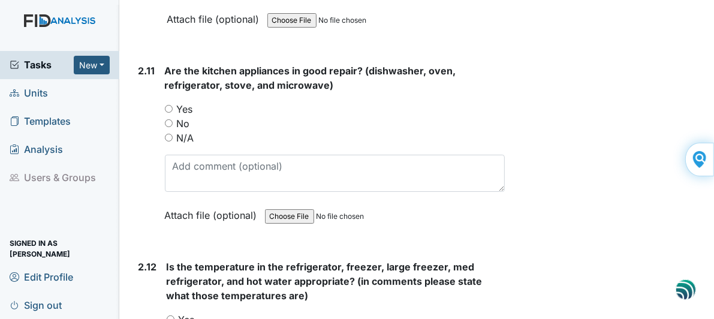
click at [168, 119] on input "No" at bounding box center [169, 123] width 8 height 8
radio input "true"
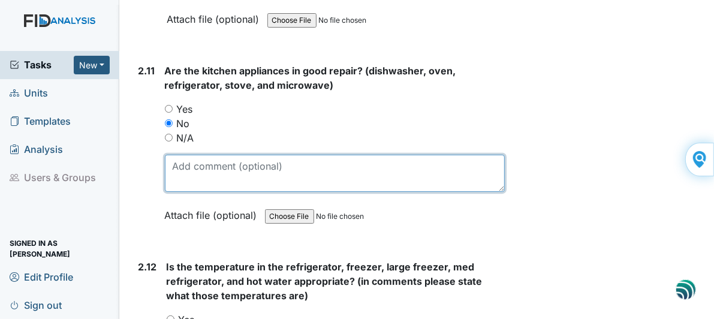
click at [197, 155] on textarea at bounding box center [335, 173] width 341 height 37
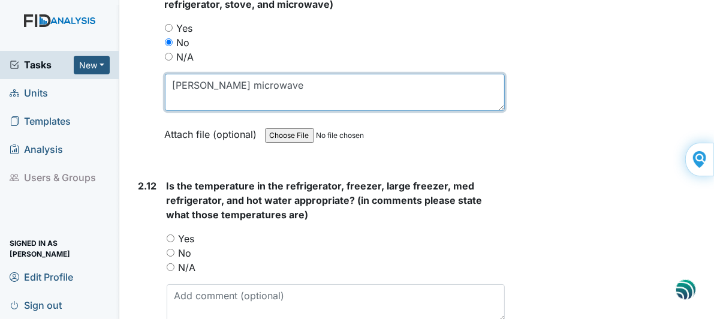
scroll to position [4017, 0]
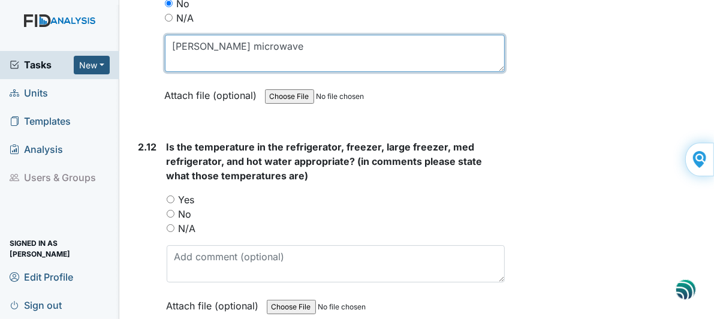
type textarea "rusty microwave"
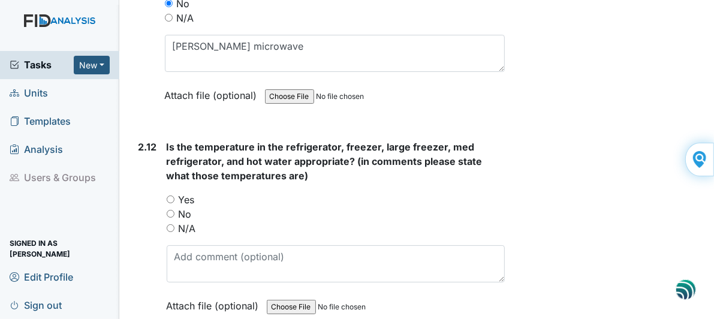
click at [171, 195] on input "Yes" at bounding box center [171, 199] width 8 height 8
radio input "true"
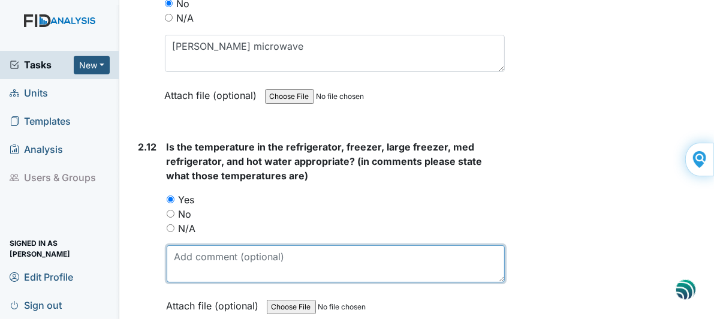
click at [205, 245] on textarea at bounding box center [336, 263] width 339 height 37
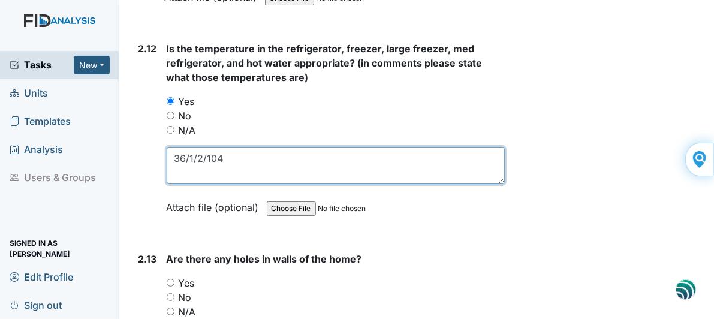
scroll to position [4137, 0]
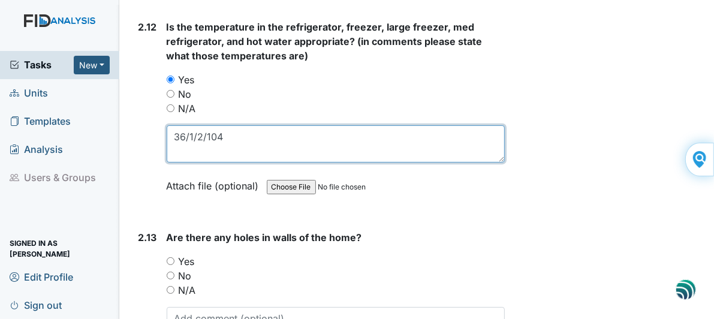
type textarea "36/1/2/104"
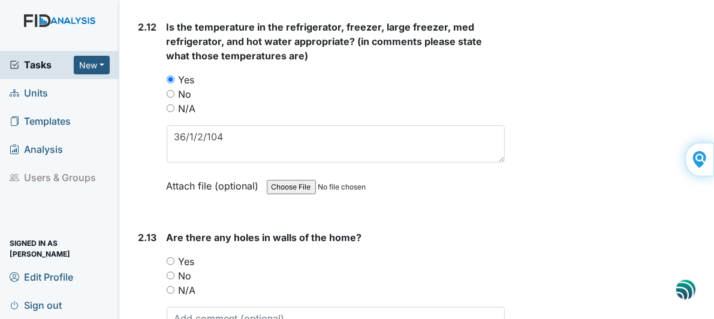
click at [170, 272] on input "No" at bounding box center [171, 276] width 8 height 8
radio input "true"
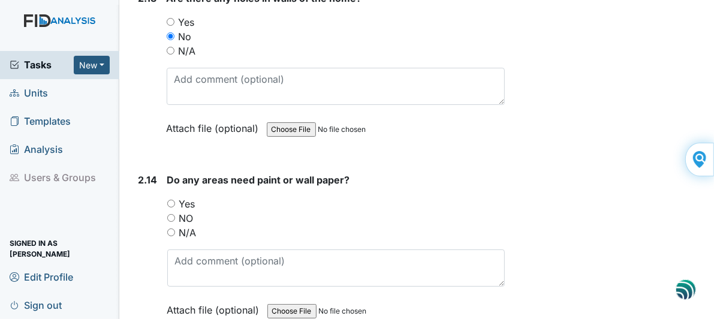
scroll to position [4377, 0]
click at [172, 213] on input "NO" at bounding box center [171, 217] width 8 height 8
radio input "true"
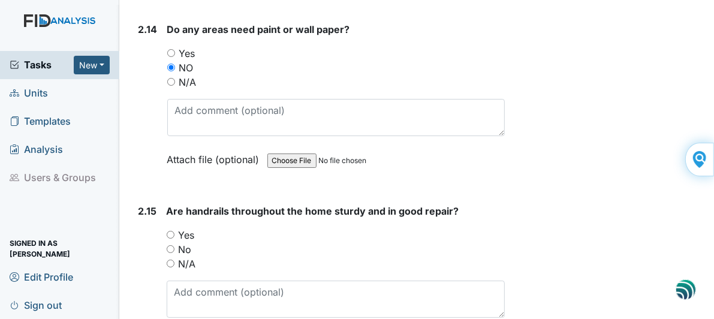
scroll to position [4557, 0]
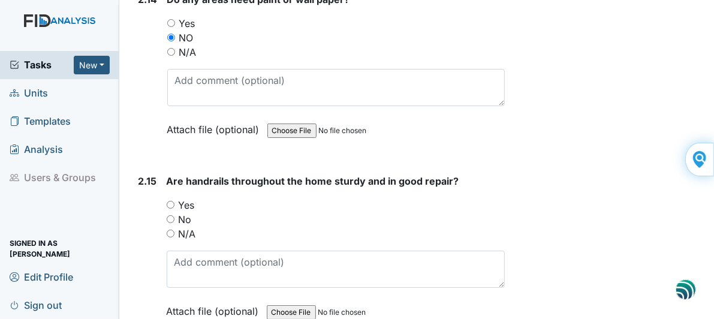
click at [172, 230] on input "N/A" at bounding box center [171, 234] width 8 height 8
radio input "true"
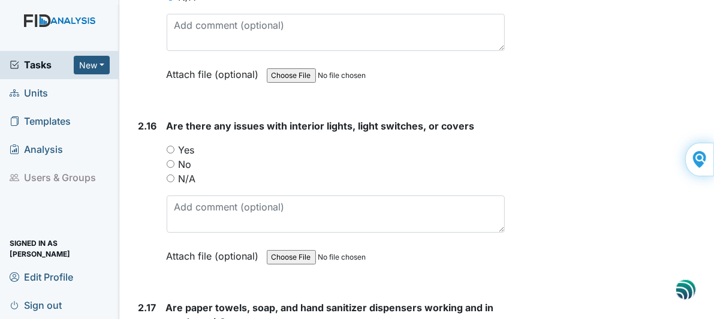
scroll to position [4797, 0]
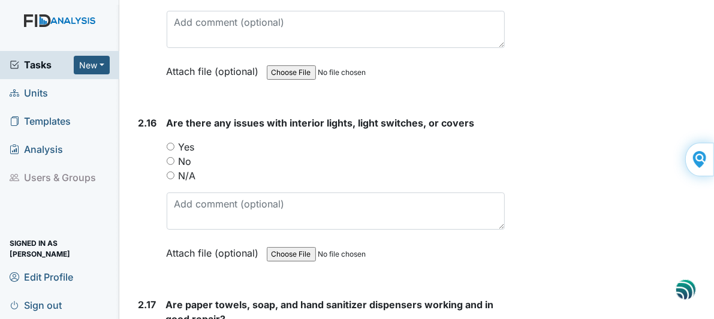
click at [168, 157] on input "No" at bounding box center [171, 161] width 8 height 8
radio input "true"
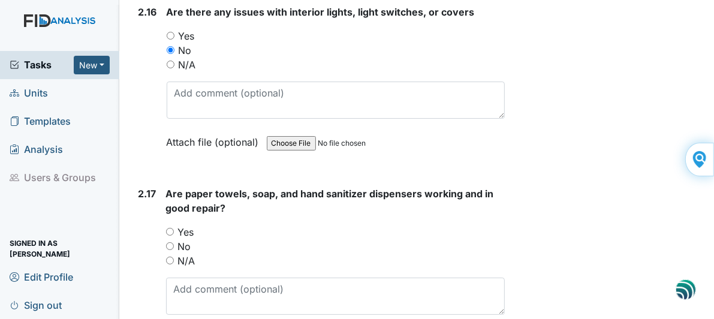
scroll to position [4916, 0]
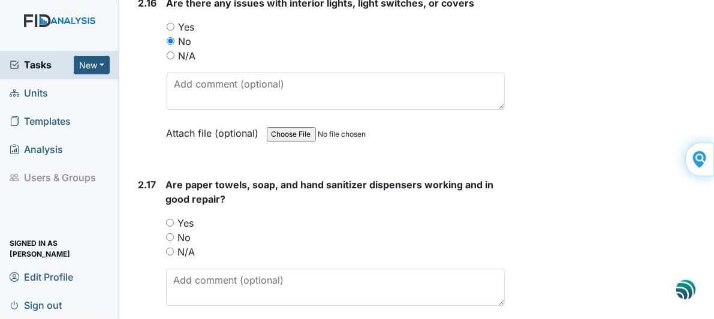
click at [170, 219] on input "Yes" at bounding box center [170, 223] width 8 height 8
radio input "true"
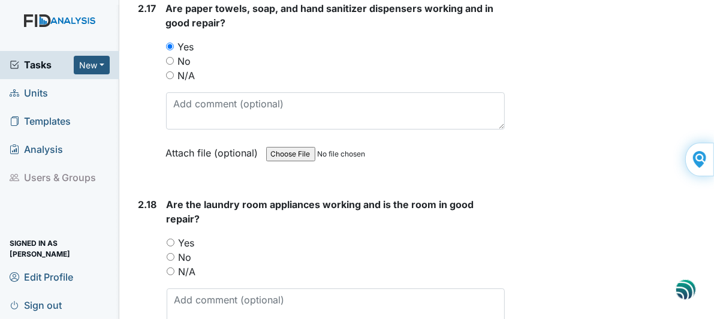
scroll to position [5156, 0]
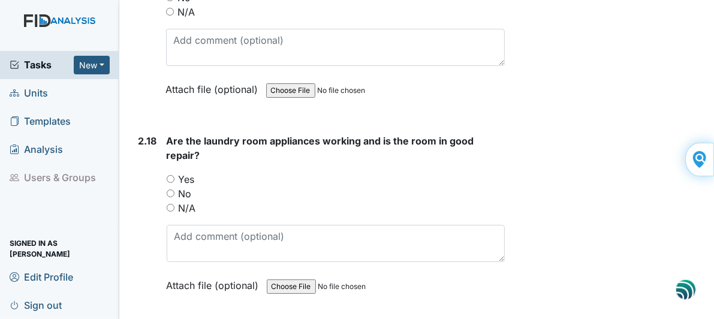
click at [171, 175] on input "Yes" at bounding box center [171, 179] width 8 height 8
radio input "true"
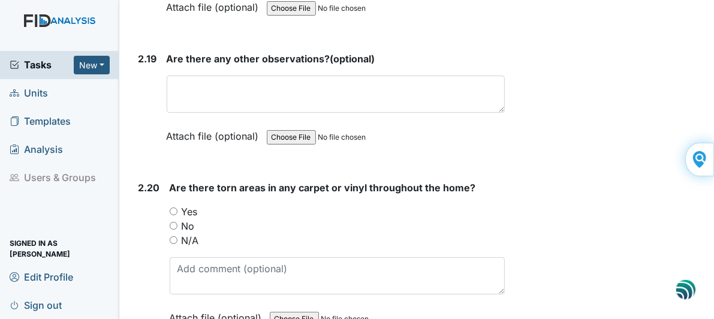
scroll to position [5456, 0]
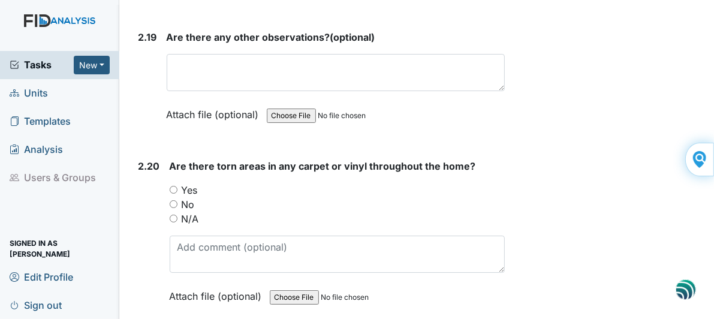
click at [174, 200] on input "No" at bounding box center [174, 204] width 8 height 8
radio input "true"
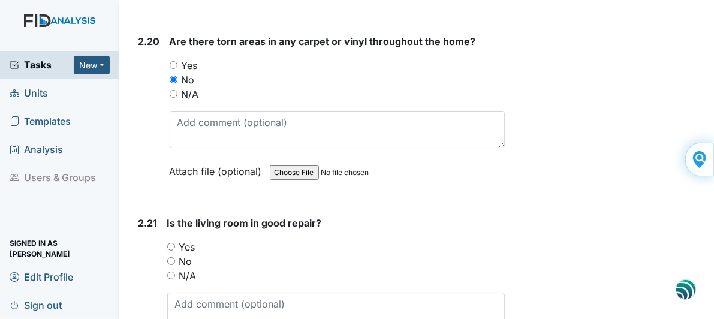
scroll to position [5636, 0]
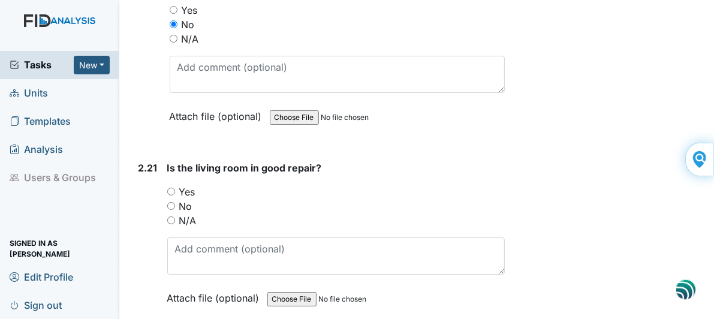
click at [172, 188] on input "Yes" at bounding box center [171, 192] width 8 height 8
radio input "true"
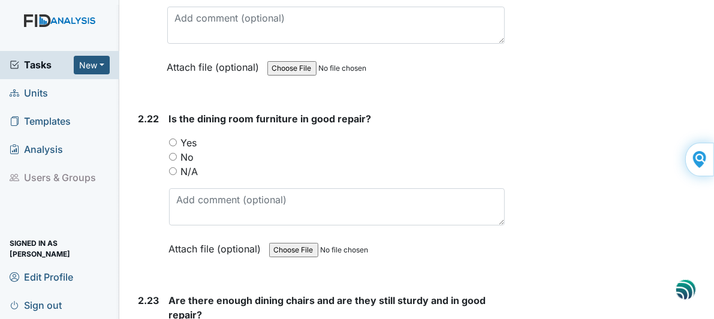
scroll to position [5876, 0]
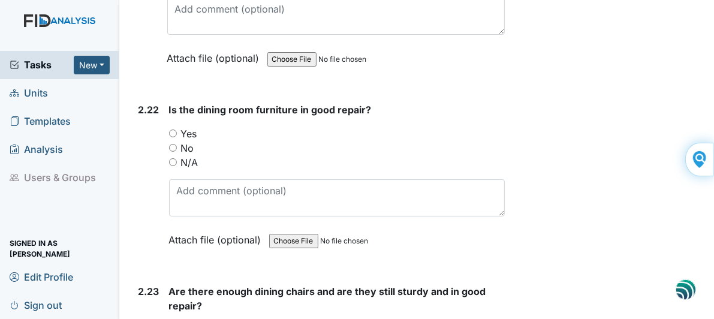
click at [174, 130] on input "Yes" at bounding box center [173, 134] width 8 height 8
radio input "true"
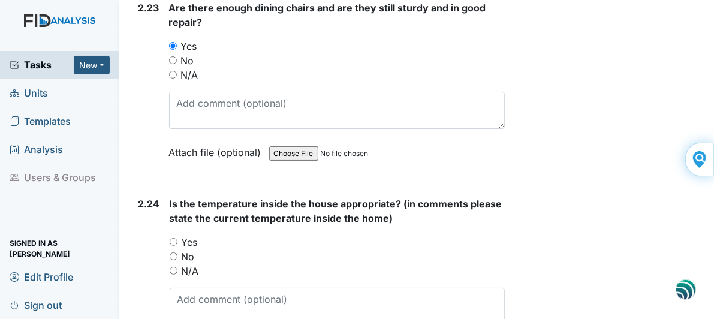
scroll to position [6176, 0]
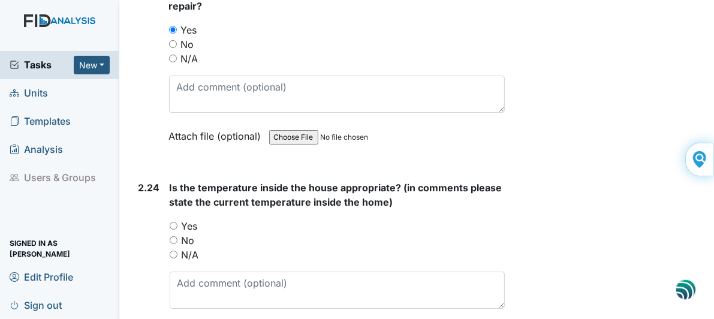
click at [171, 222] on input "Yes" at bounding box center [174, 226] width 8 height 8
radio input "true"
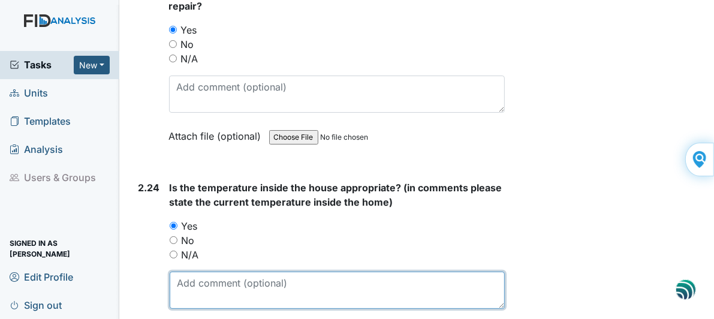
click at [189, 272] on textarea at bounding box center [338, 290] width 336 height 37
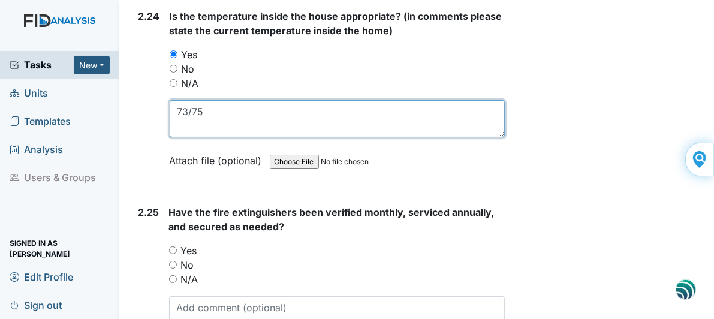
scroll to position [6355, 0]
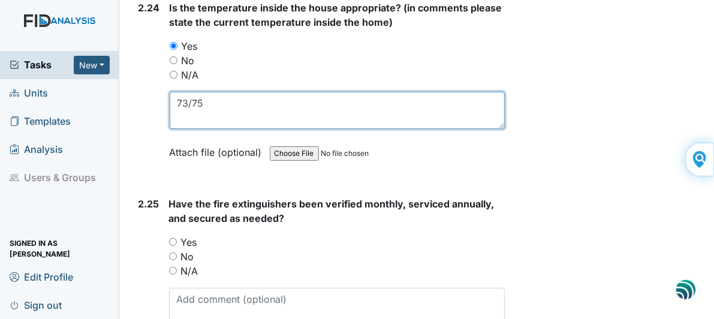
type textarea "73/75"
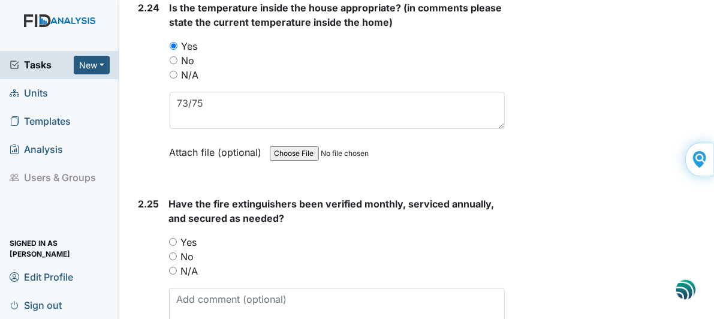
click at [176, 238] on input "Yes" at bounding box center [173, 242] width 8 height 8
radio input "true"
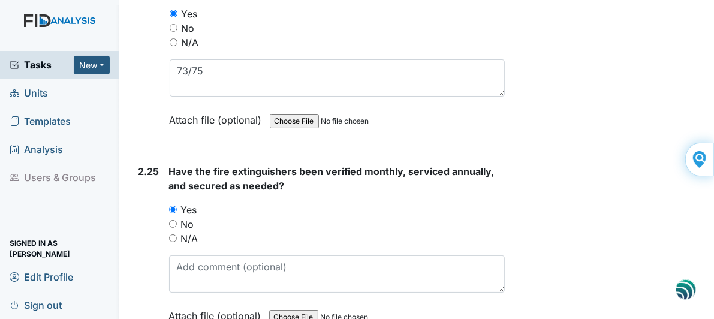
scroll to position [6406, 0]
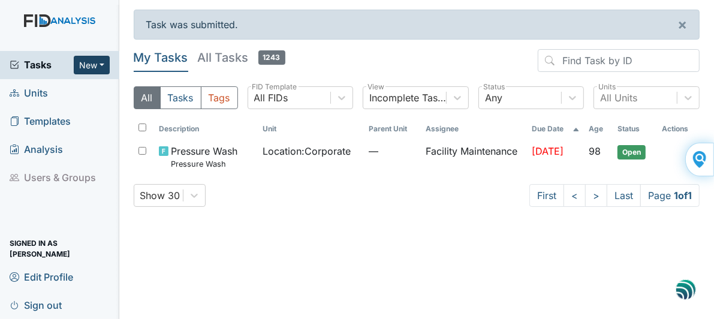
click at [88, 64] on button "New" at bounding box center [92, 65] width 36 height 19
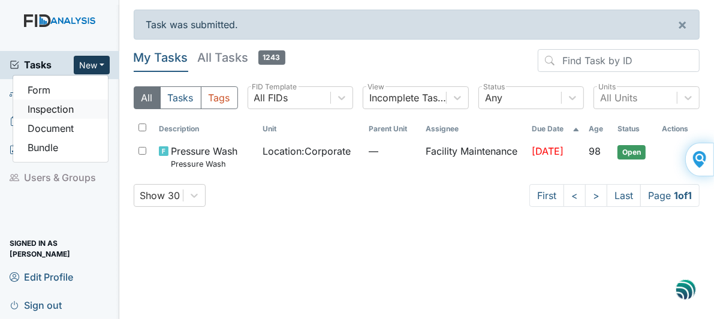
click at [48, 109] on link "Inspection" at bounding box center [60, 109] width 95 height 19
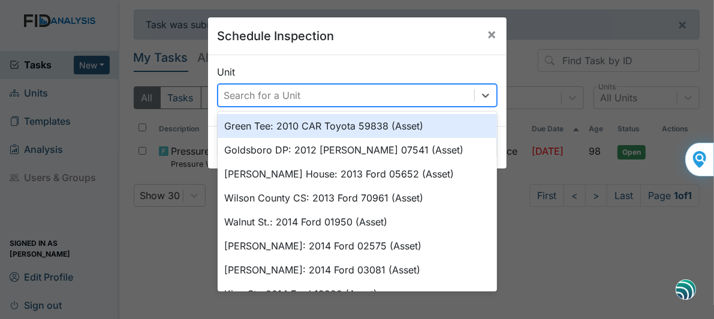
click at [254, 92] on div "Search for a Unit" at bounding box center [262, 95] width 77 height 14
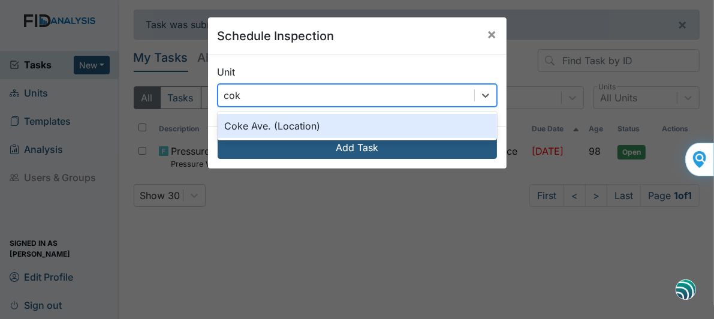
type input "coke"
click at [254, 128] on div "Coke Ave. (Location)" at bounding box center [357, 126] width 279 height 24
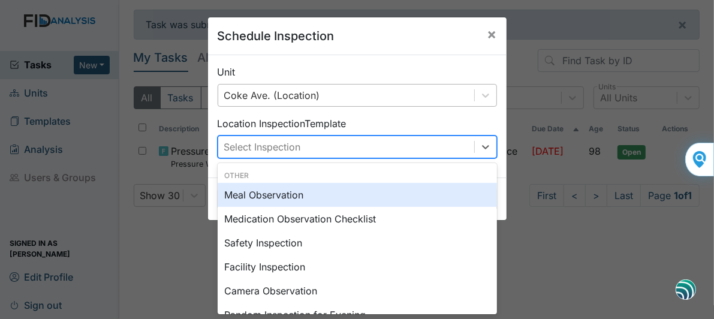
click at [251, 144] on div "Select Inspection" at bounding box center [262, 147] width 77 height 14
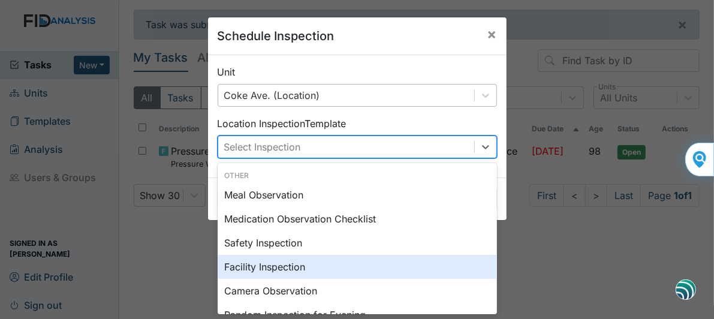
click at [237, 264] on div "Facility Inspection" at bounding box center [357, 267] width 279 height 24
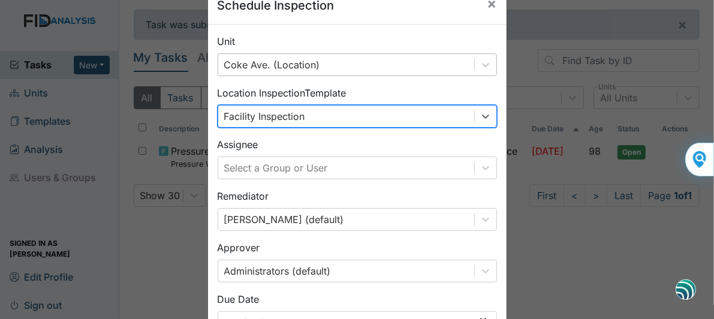
scroll to position [124, 0]
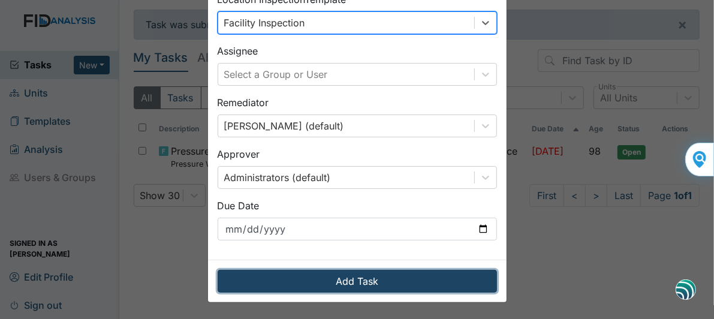
click at [293, 275] on button "Add Task" at bounding box center [357, 281] width 279 height 23
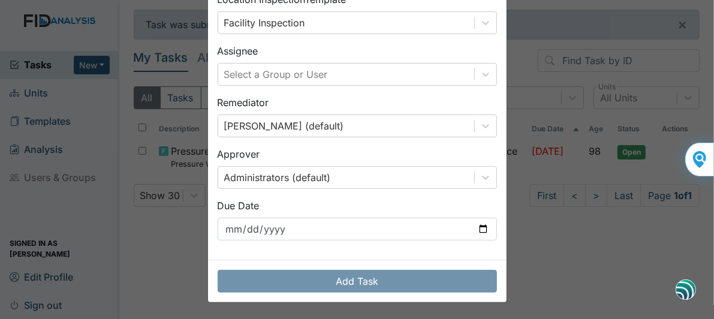
scroll to position [177, 0]
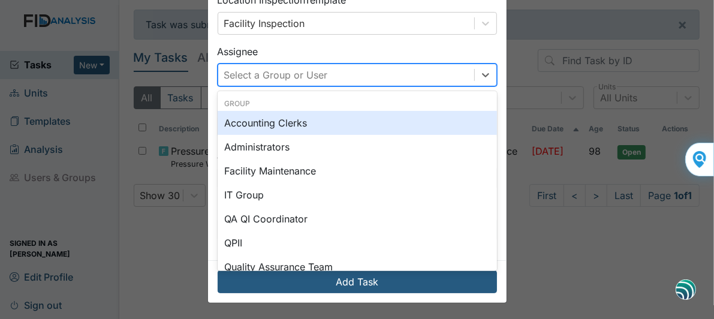
click at [247, 71] on div "Select a Group or User" at bounding box center [276, 75] width 104 height 14
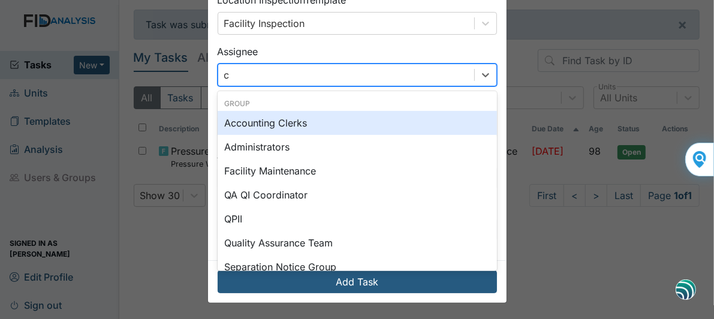
type input "cr"
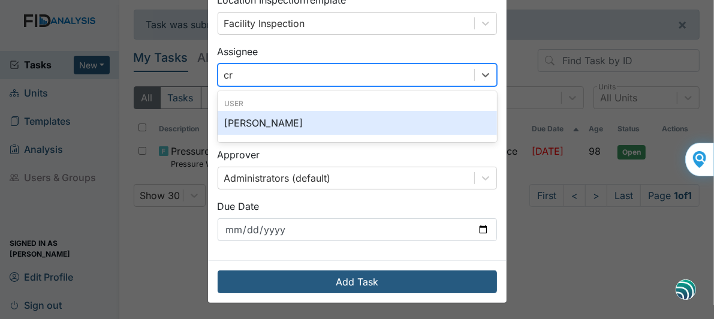
click at [234, 122] on div "[PERSON_NAME]" at bounding box center [357, 123] width 279 height 24
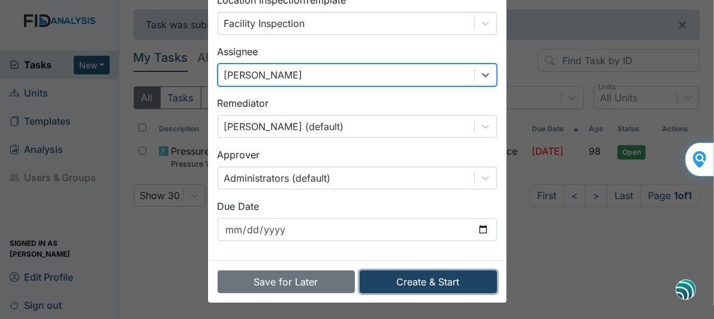
click at [446, 280] on button "Create & Start" at bounding box center [428, 281] width 137 height 23
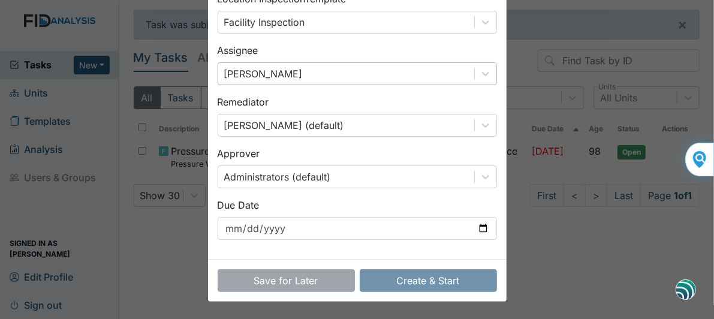
scroll to position [124, 0]
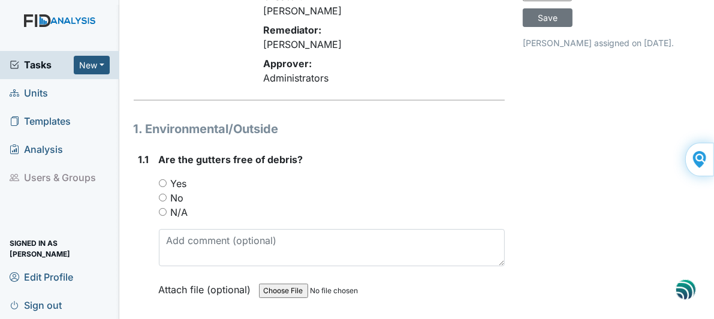
scroll to position [180, 0]
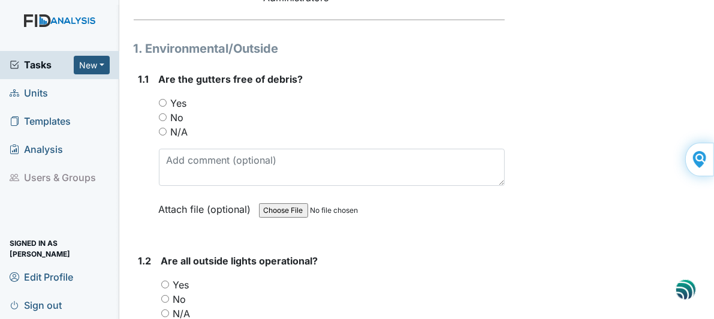
click at [159, 99] on input "Yes" at bounding box center [163, 103] width 8 height 8
radio input "true"
click at [164, 281] on input "Yes" at bounding box center [165, 285] width 8 height 8
radio input "true"
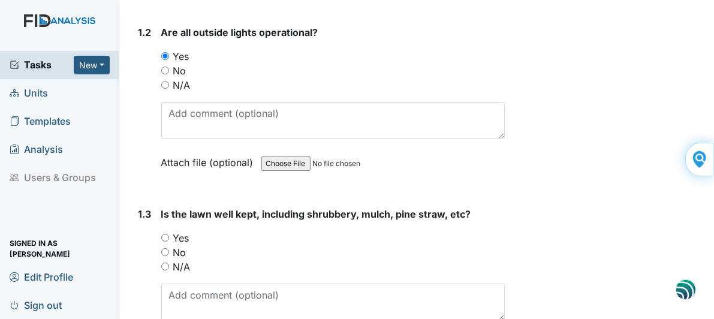
scroll to position [420, 0]
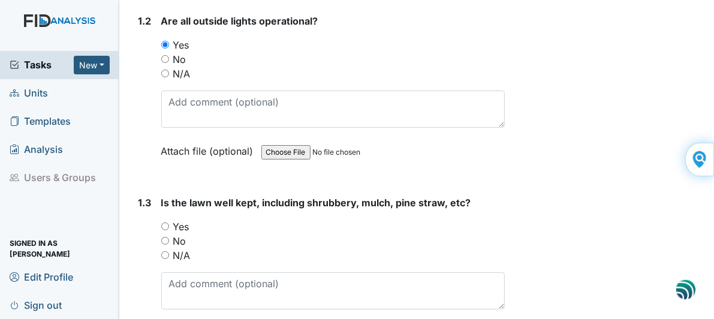
click at [164, 222] on input "Yes" at bounding box center [165, 226] width 8 height 8
radio input "true"
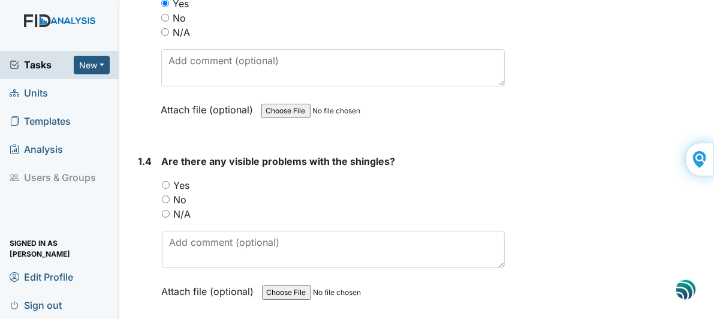
scroll to position [660, 0]
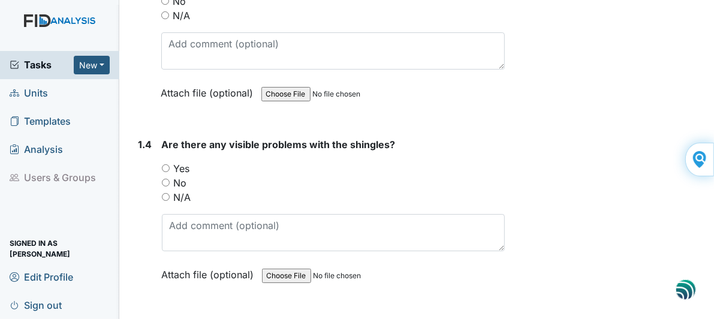
click at [165, 179] on input "No" at bounding box center [166, 183] width 8 height 8
radio input "true"
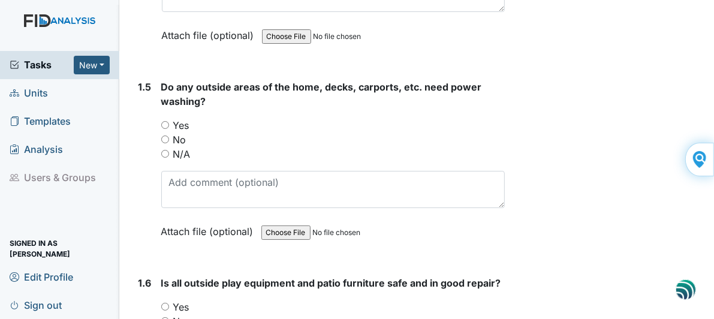
scroll to position [899, 0]
click at [165, 135] on input "No" at bounding box center [165, 139] width 8 height 8
radio input "true"
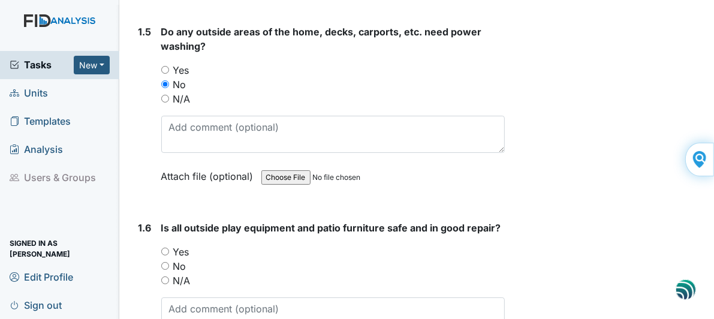
scroll to position [1079, 0]
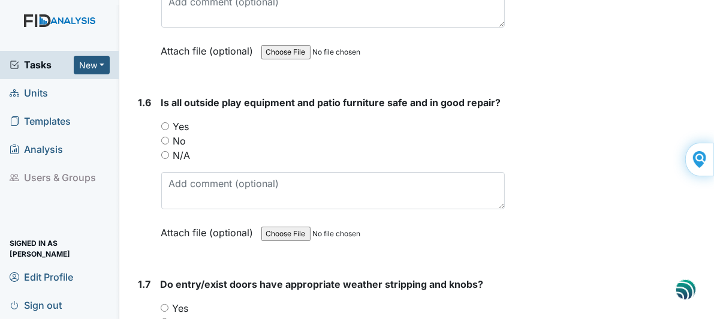
click at [166, 122] on input "Yes" at bounding box center [165, 126] width 8 height 8
radio input "true"
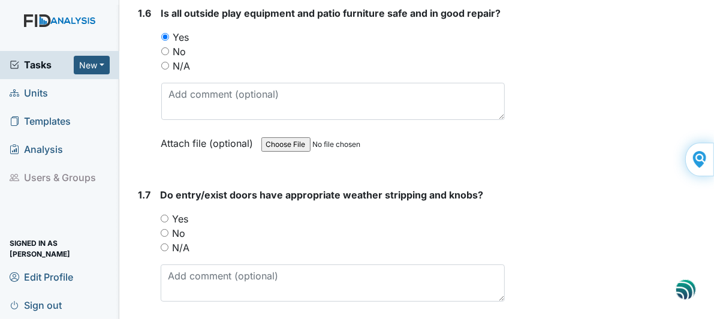
scroll to position [1199, 0]
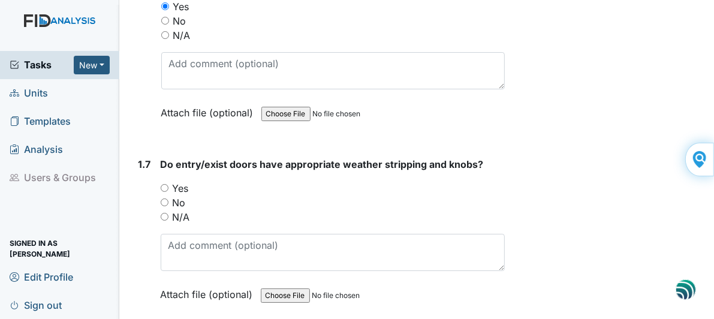
click at [164, 184] on input "Yes" at bounding box center [165, 188] width 8 height 8
radio input "true"
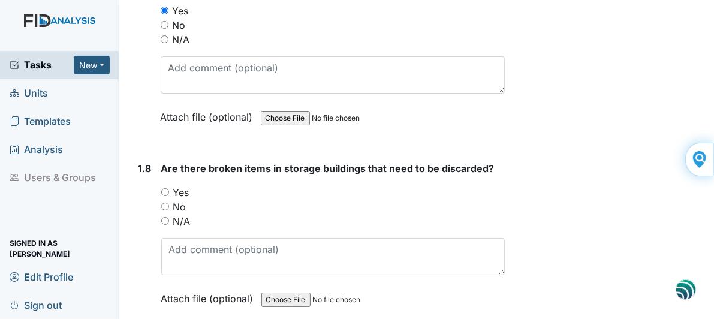
scroll to position [1379, 0]
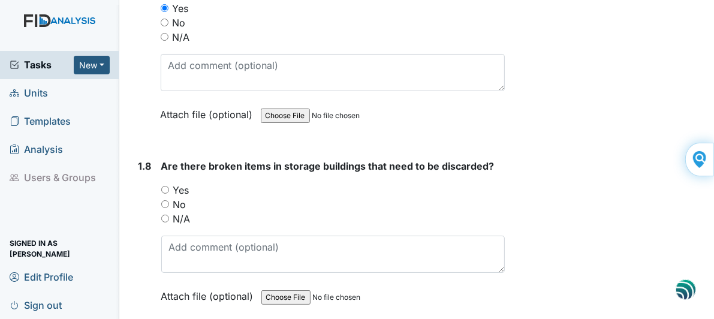
click at [166, 215] on input "N/A" at bounding box center [165, 219] width 8 height 8
radio input "true"
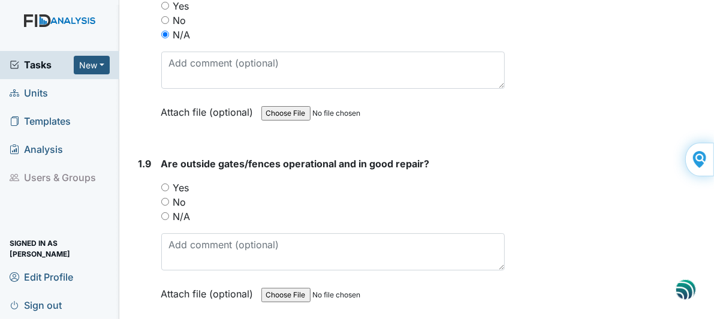
scroll to position [1619, 0]
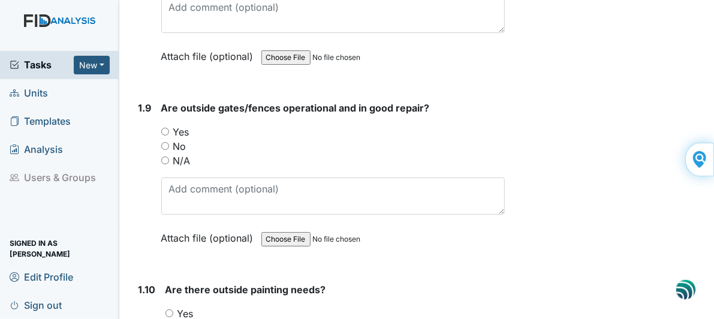
click at [162, 128] on input "Yes" at bounding box center [165, 132] width 8 height 8
radio input "true"
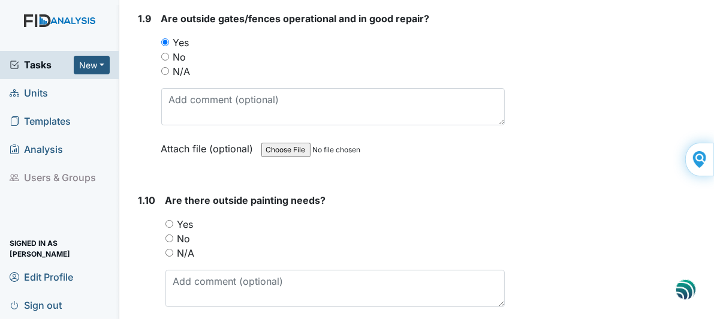
scroll to position [1739, 0]
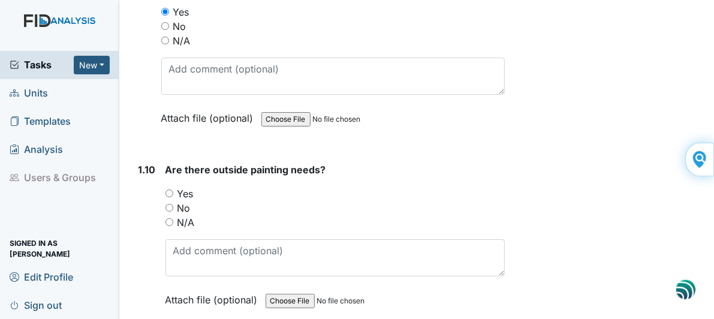
click at [170, 204] on input "No" at bounding box center [169, 208] width 8 height 8
radio input "true"
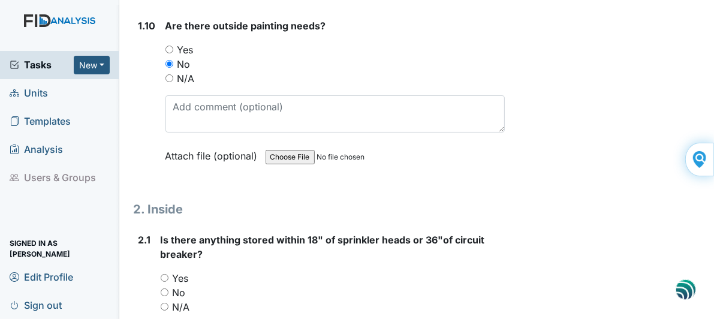
scroll to position [1979, 0]
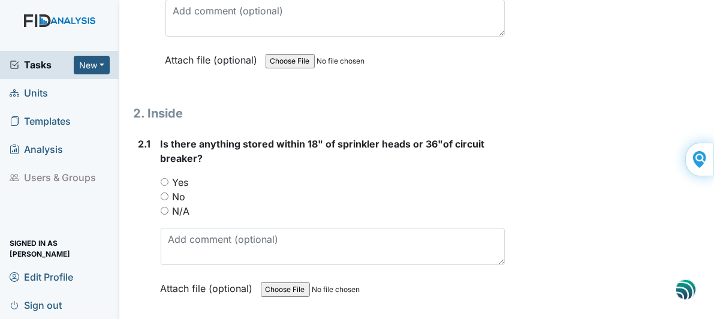
click at [165, 192] on input "No" at bounding box center [165, 196] width 8 height 8
radio input "true"
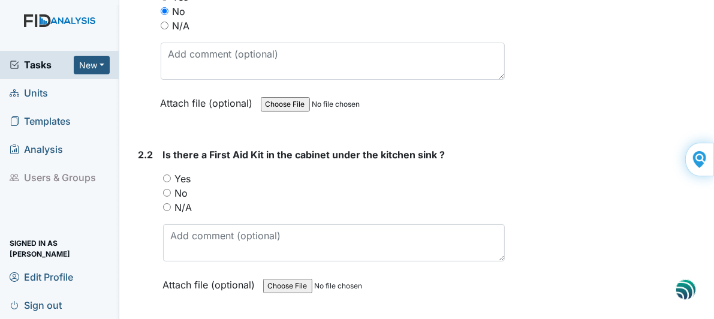
scroll to position [2158, 0]
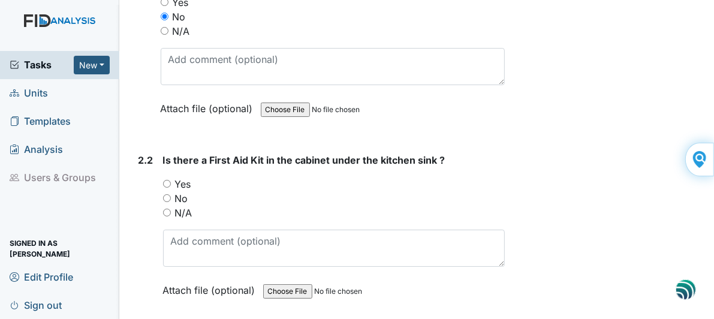
click at [165, 180] on input "Yes" at bounding box center [167, 184] width 8 height 8
radio input "true"
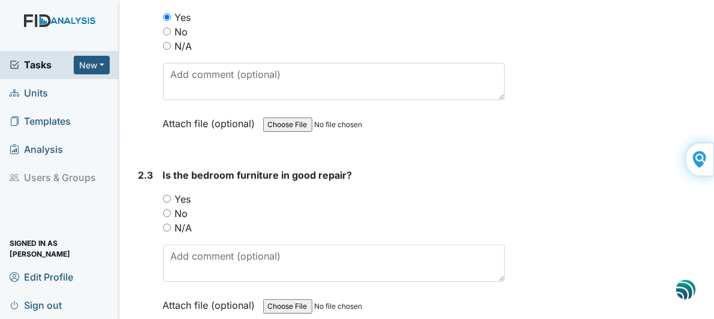
scroll to position [2398, 0]
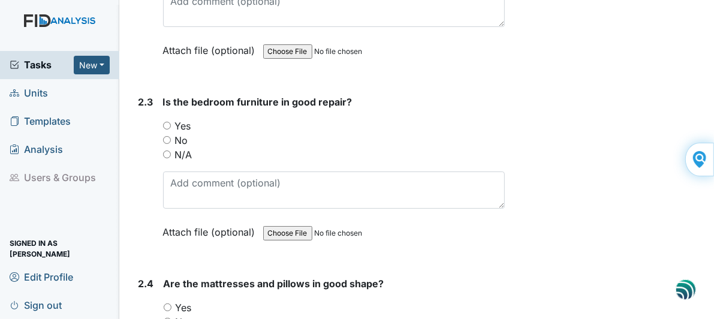
click at [165, 122] on input "Yes" at bounding box center [167, 126] width 8 height 8
radio input "true"
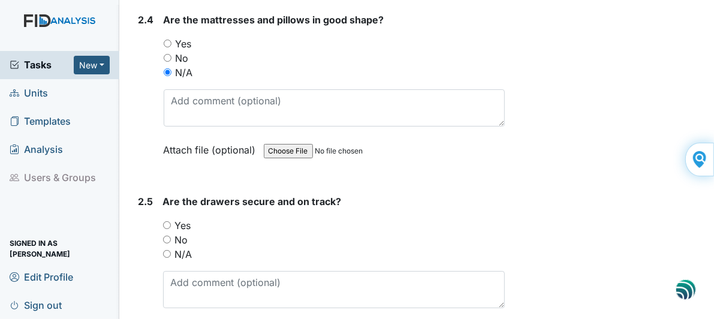
scroll to position [2698, 0]
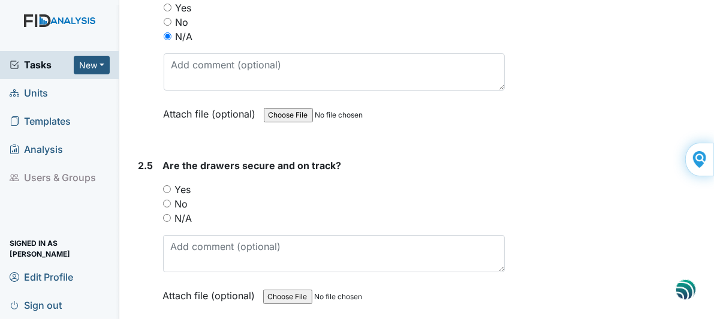
click at [165, 214] on input "N/A" at bounding box center [167, 218] width 8 height 8
radio input "true"
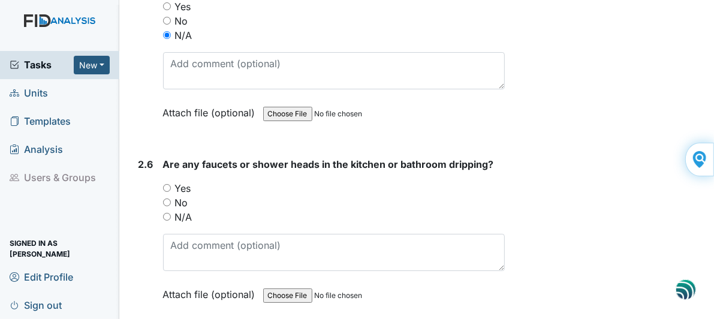
scroll to position [2938, 0]
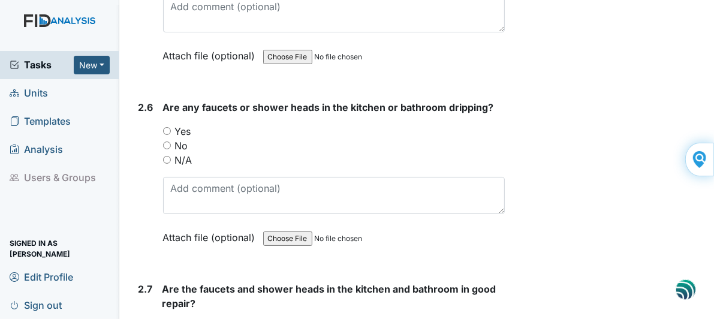
click at [167, 141] on input "No" at bounding box center [167, 145] width 8 height 8
radio input "true"
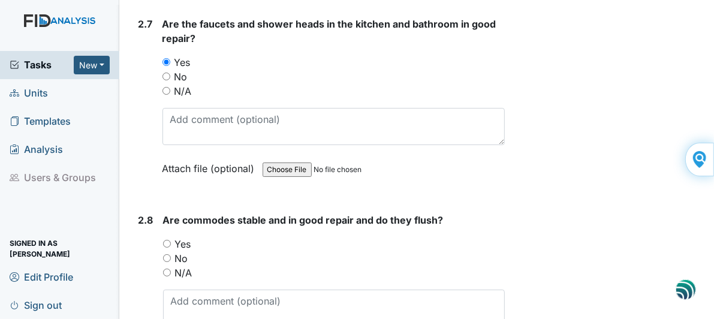
scroll to position [3238, 0]
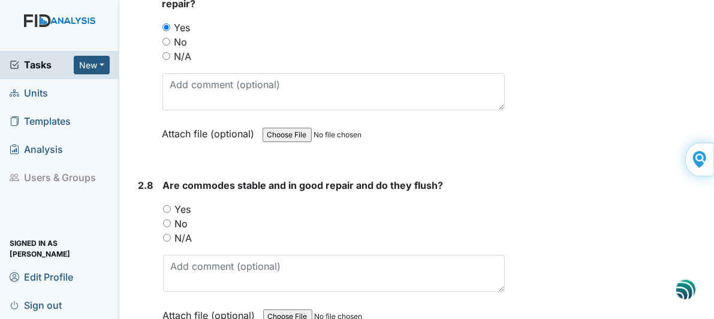
click at [164, 205] on input "Yes" at bounding box center [167, 209] width 8 height 8
radio input "true"
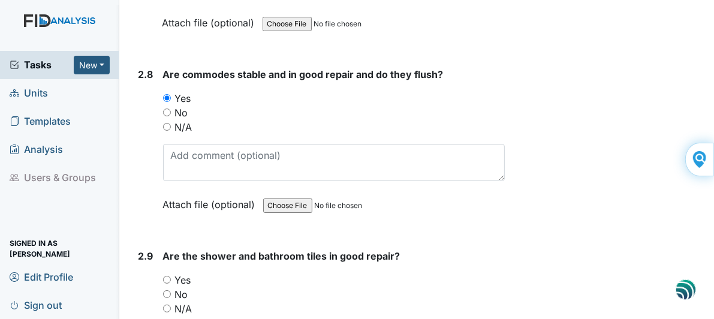
scroll to position [3418, 0]
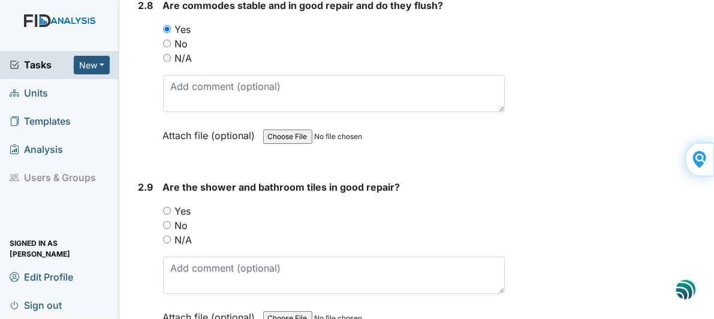
click at [167, 207] on input "Yes" at bounding box center [167, 211] width 8 height 8
radio input "true"
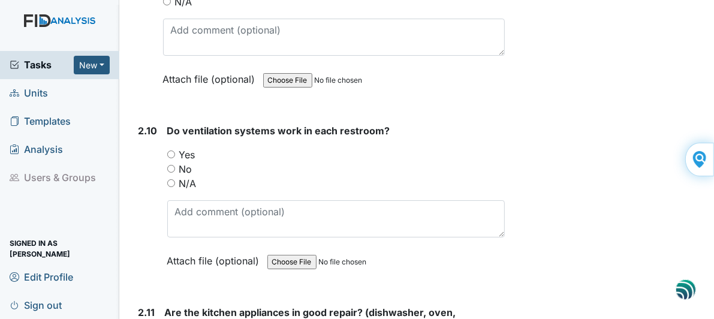
scroll to position [3657, 0]
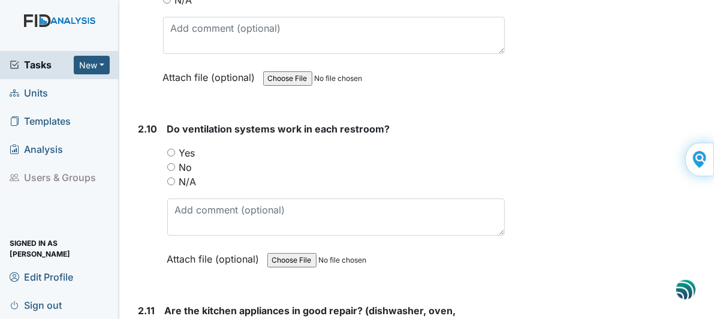
click at [171, 149] on input "Yes" at bounding box center [171, 153] width 8 height 8
radio input "true"
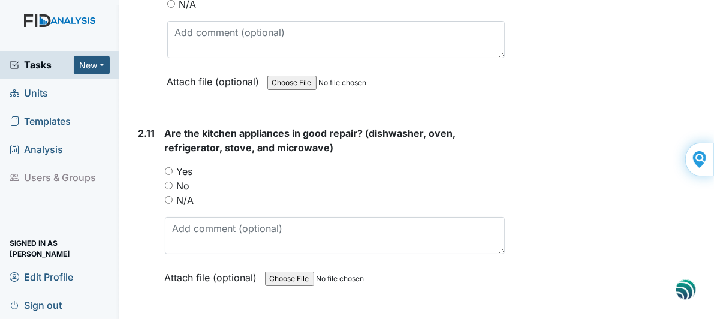
scroll to position [3837, 0]
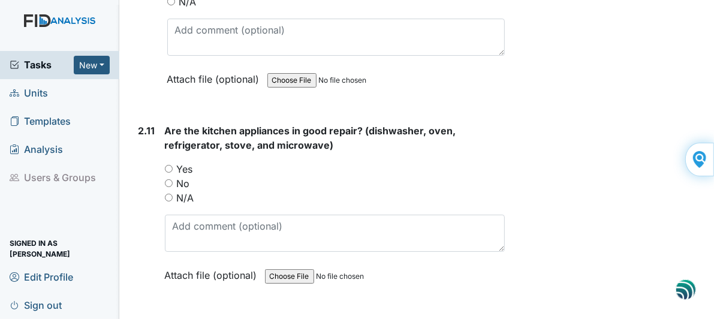
click at [167, 165] on input "Yes" at bounding box center [169, 169] width 8 height 8
radio input "true"
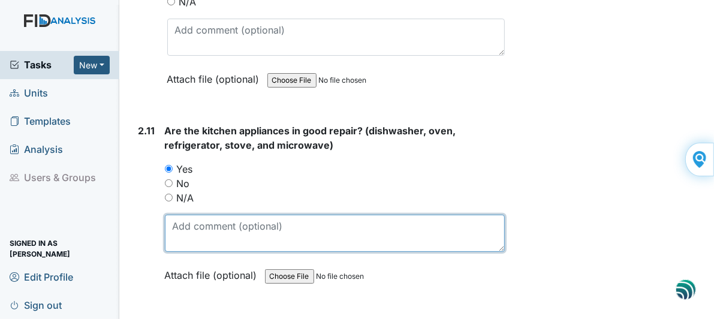
click at [184, 215] on textarea at bounding box center [335, 233] width 341 height 37
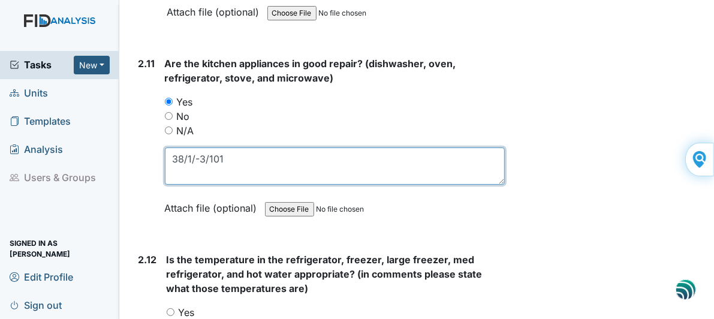
scroll to position [3897, 0]
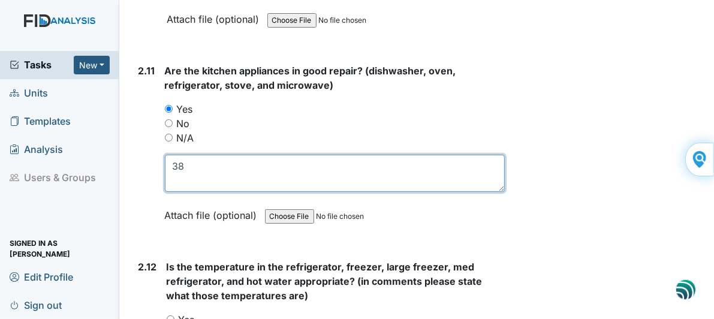
type textarea "3"
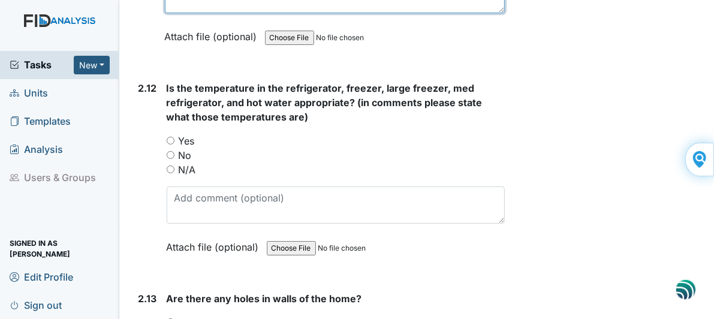
scroll to position [4077, 0]
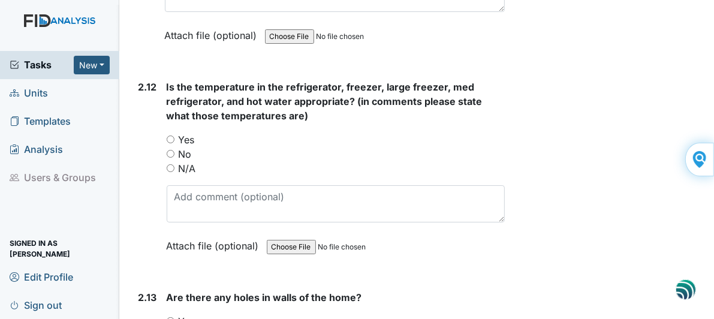
click at [173, 136] on input "Yes" at bounding box center [171, 140] width 8 height 8
radio input "true"
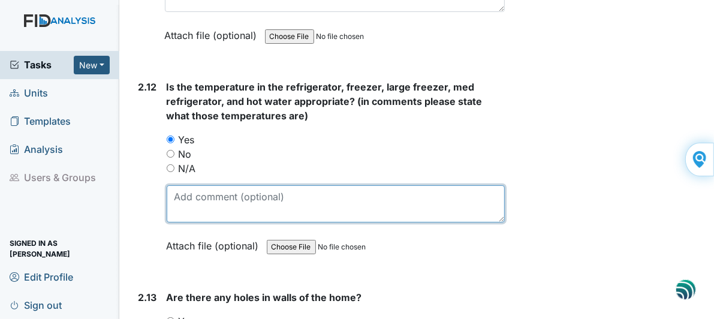
click at [195, 185] on textarea at bounding box center [336, 203] width 339 height 37
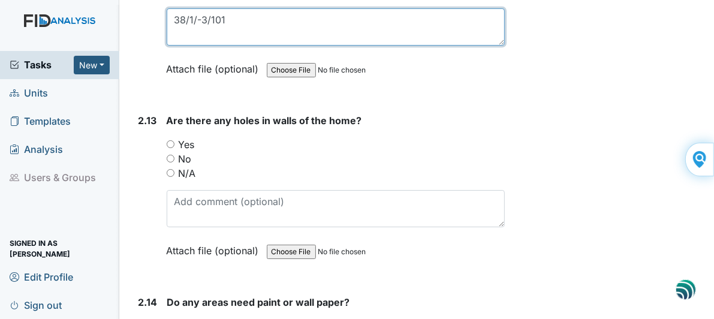
scroll to position [4257, 0]
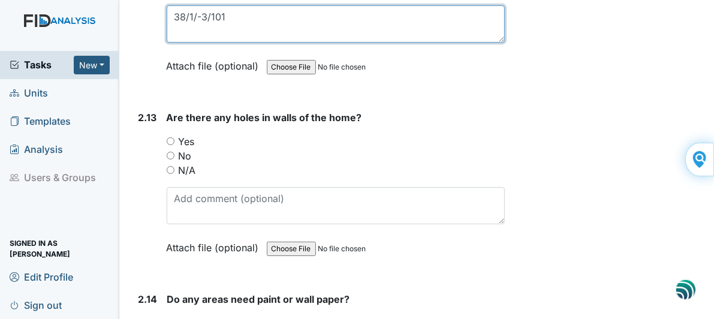
type textarea "38/1/-3/101"
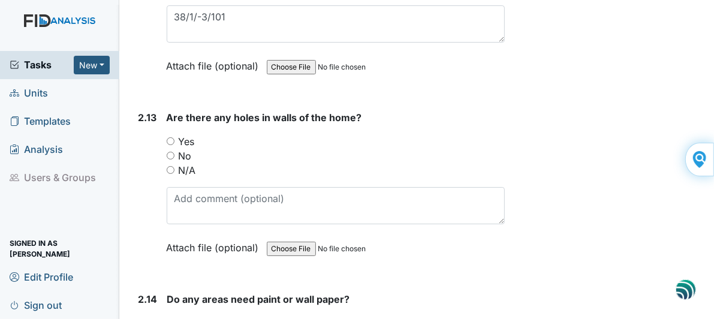
click at [168, 152] on input "No" at bounding box center [171, 156] width 8 height 8
radio input "true"
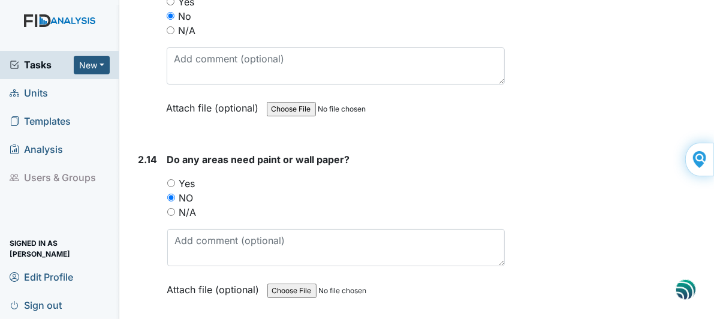
scroll to position [4497, 0]
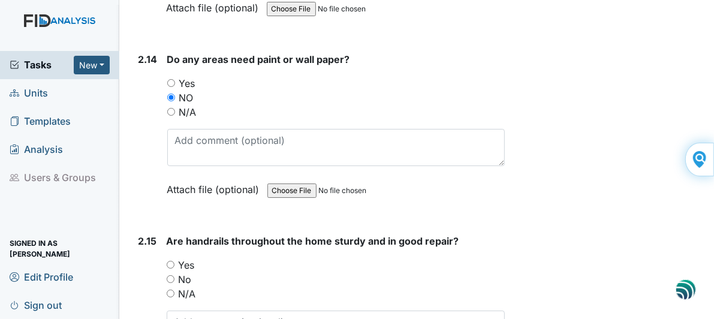
click at [170, 290] on input "N/A" at bounding box center [171, 294] width 8 height 8
radio input "true"
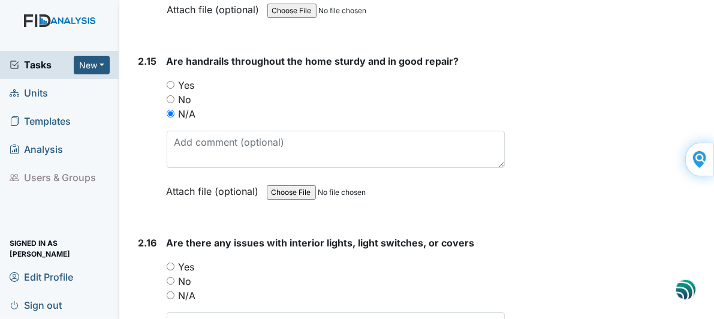
scroll to position [4737, 0]
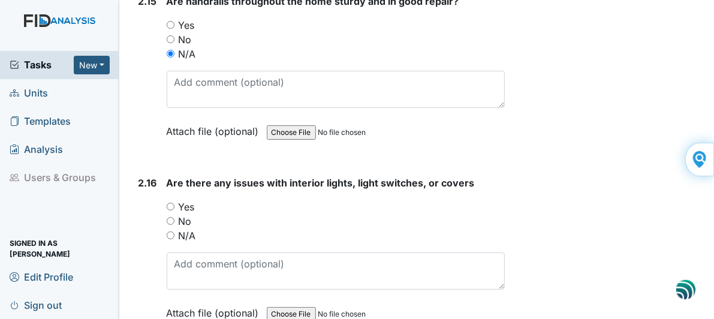
click at [168, 203] on input "Yes" at bounding box center [171, 207] width 8 height 8
radio input "true"
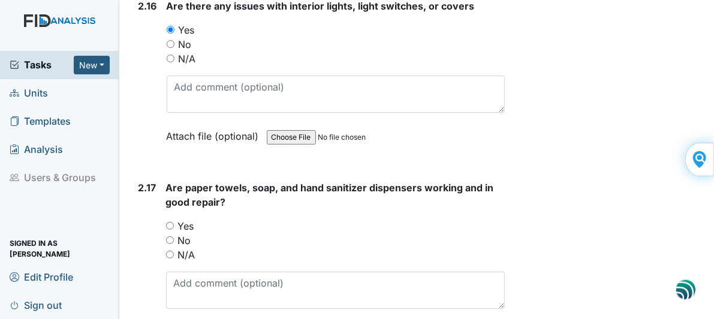
scroll to position [4916, 0]
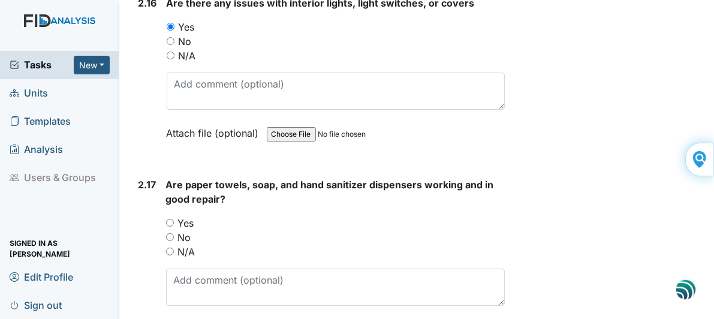
click at [171, 219] on input "Yes" at bounding box center [170, 223] width 8 height 8
radio input "true"
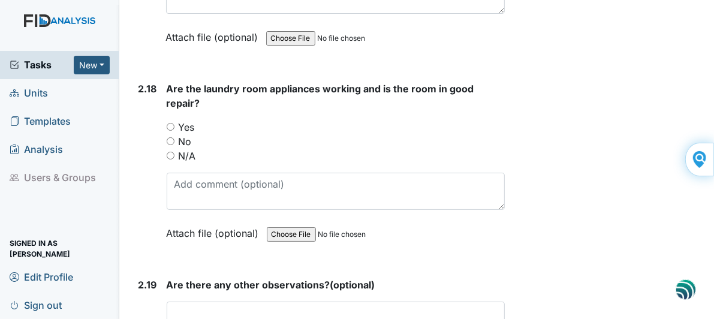
scroll to position [5216, 0]
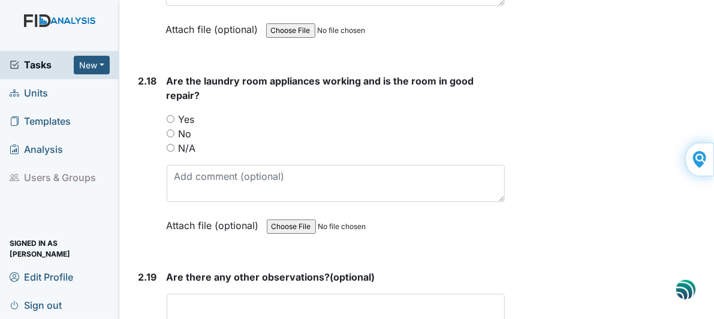
click at [170, 115] on input "Yes" at bounding box center [171, 119] width 8 height 8
radio input "true"
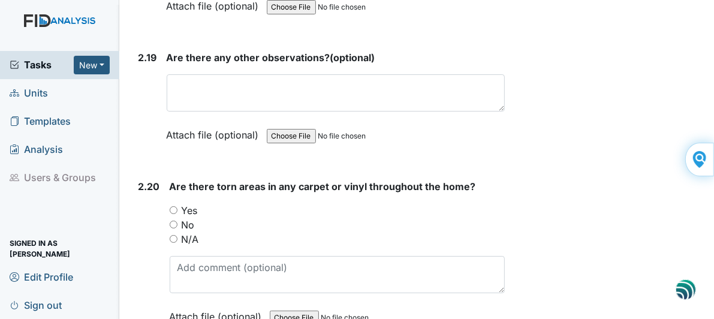
scroll to position [5456, 0]
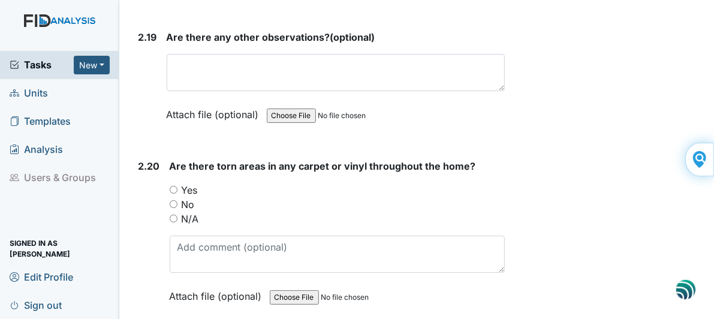
click at [176, 200] on input "No" at bounding box center [174, 204] width 8 height 8
radio input "true"
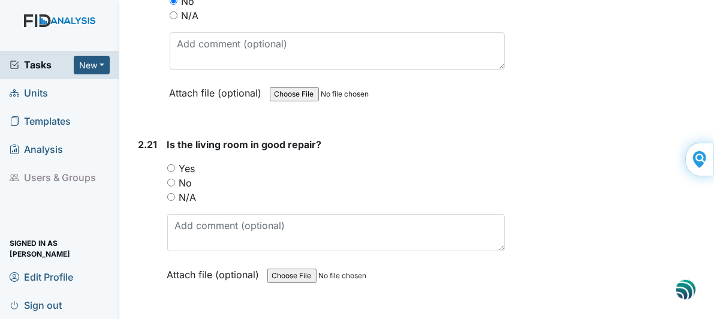
scroll to position [5696, 0]
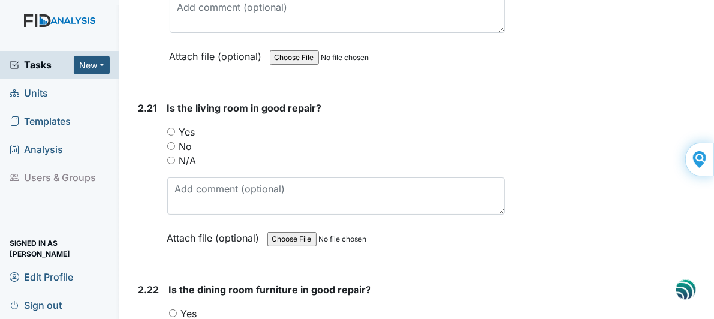
click at [170, 128] on input "Yes" at bounding box center [171, 132] width 8 height 8
radio input "true"
click at [173, 309] on input "Yes" at bounding box center [173, 313] width 8 height 8
radio input "true"
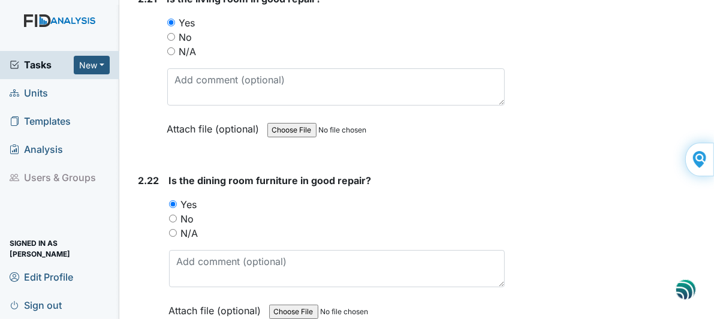
scroll to position [5876, 0]
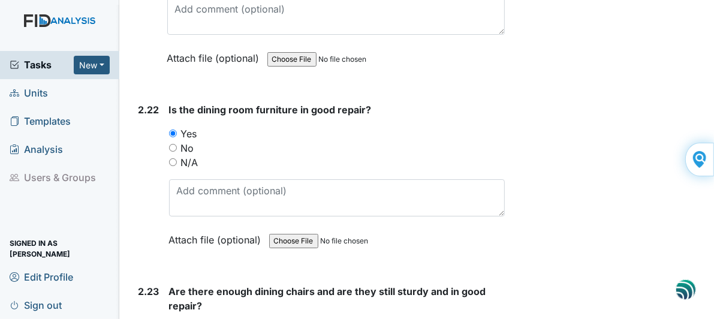
radio input "true"
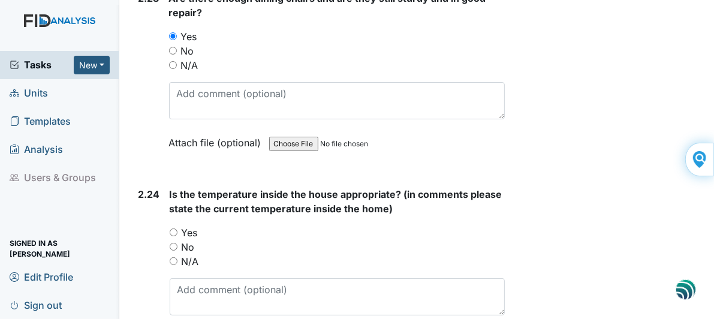
scroll to position [6176, 0]
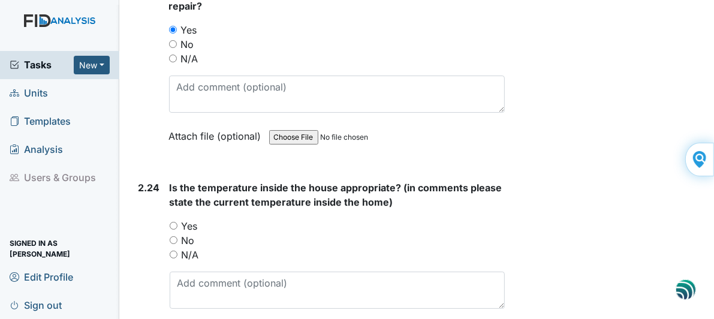
click at [171, 222] on input "Yes" at bounding box center [174, 226] width 8 height 8
radio input "true"
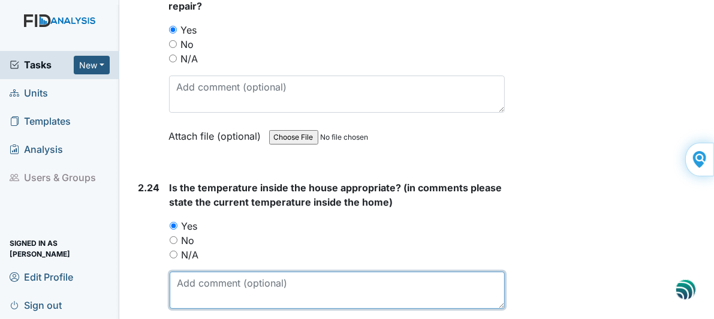
click at [212, 272] on textarea at bounding box center [338, 290] width 336 height 37
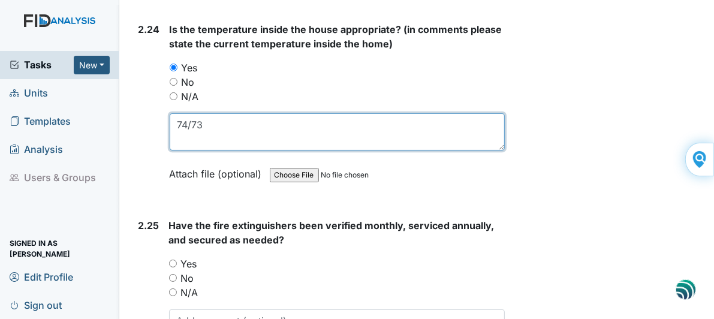
scroll to position [6355, 0]
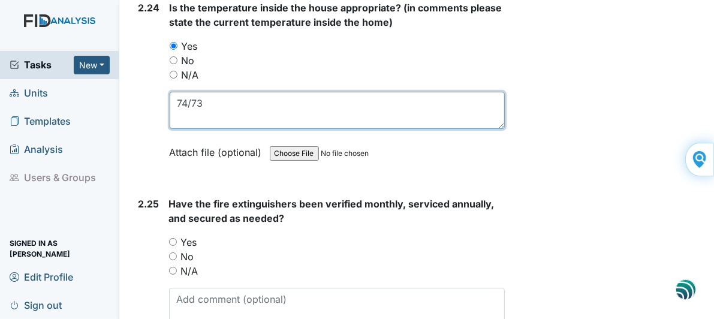
type textarea "74/73"
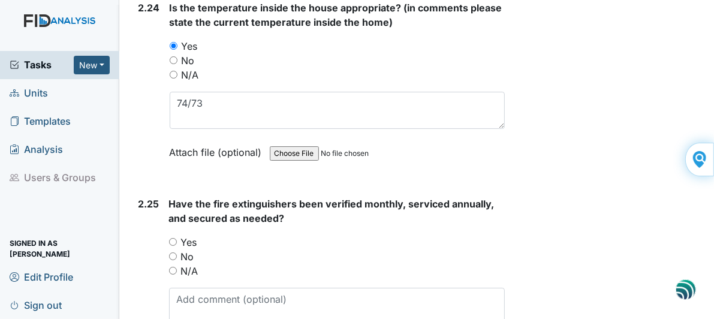
click at [173, 238] on input "Yes" at bounding box center [173, 242] width 8 height 8
radio input "true"
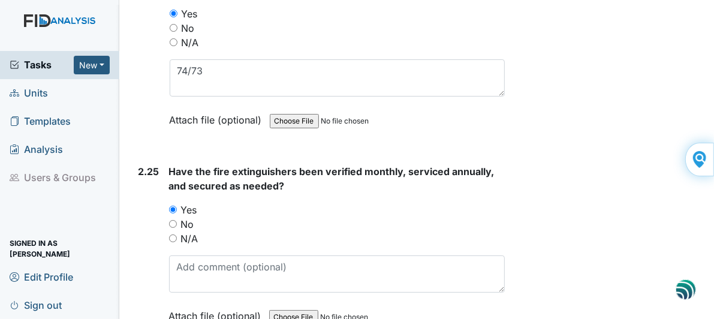
scroll to position [6406, 0]
